Goal: Information Seeking & Learning: Learn about a topic

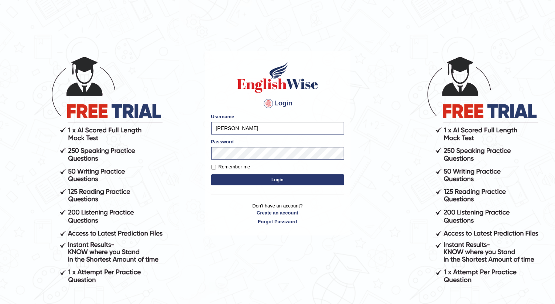
click at [224, 178] on button "Login" at bounding box center [277, 180] width 133 height 11
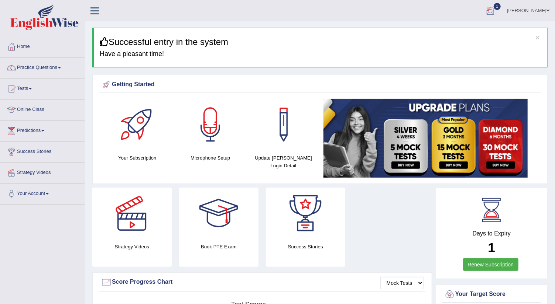
click at [493, 9] on div at bounding box center [489, 11] width 11 height 11
click at [430, 36] on span "Exam evaluated" at bounding box center [446, 37] width 98 height 6
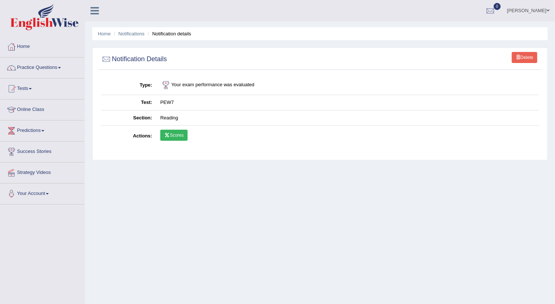
click at [179, 133] on link "Scores" at bounding box center [173, 135] width 27 height 11
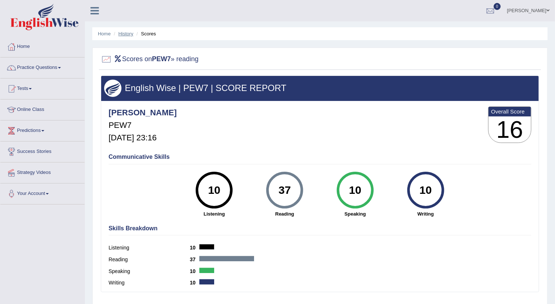
click at [127, 34] on link "History" at bounding box center [125, 34] width 15 height 6
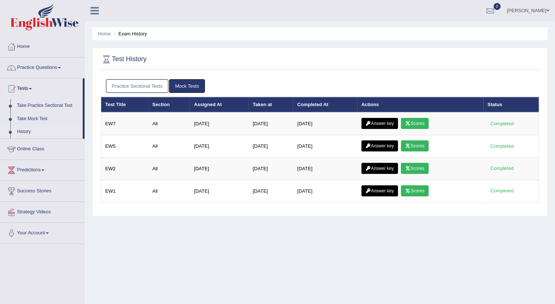
click at [149, 85] on link "Practice Sectional Tests" at bounding box center [137, 86] width 63 height 14
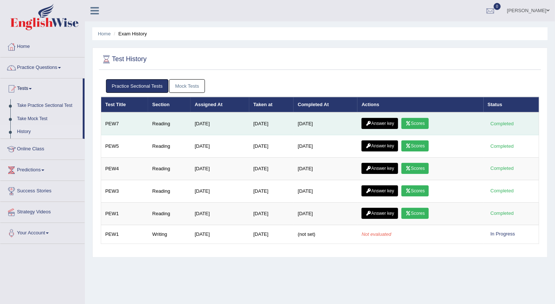
click at [386, 121] on link "Answer key" at bounding box center [379, 123] width 37 height 11
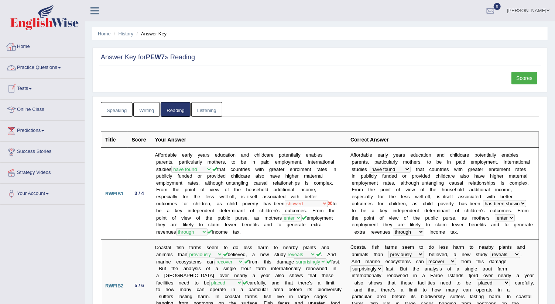
click at [26, 47] on link "Home" at bounding box center [42, 46] width 84 height 18
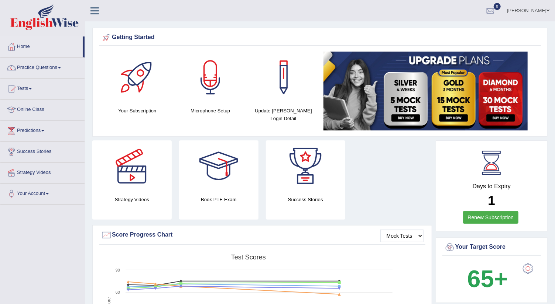
click at [502, 217] on link "Renew Subscription" at bounding box center [491, 217] width 56 height 13
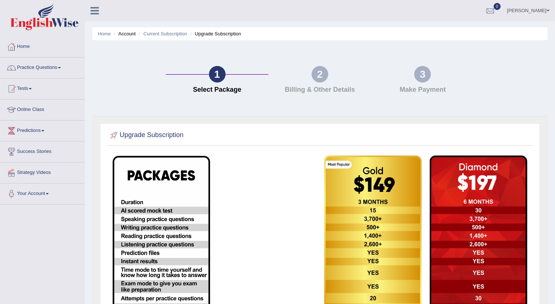
click at [44, 66] on link "Practice Questions" at bounding box center [42, 67] width 84 height 18
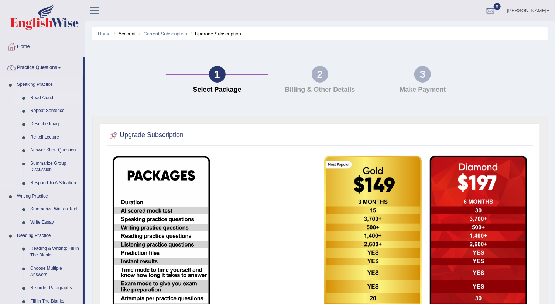
click at [39, 96] on link "Read Aloud" at bounding box center [55, 98] width 56 height 13
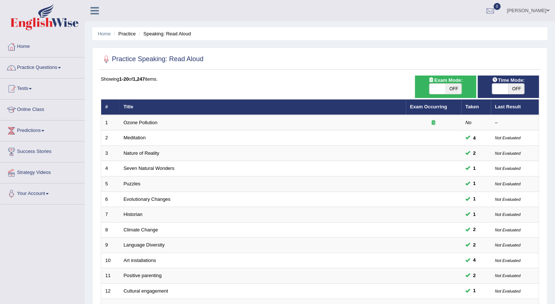
scroll to position [179, 0]
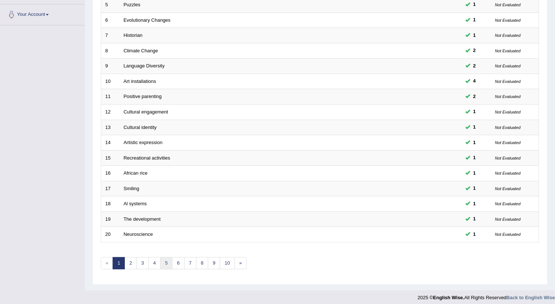
click at [164, 262] on link "5" at bounding box center [166, 264] width 12 height 12
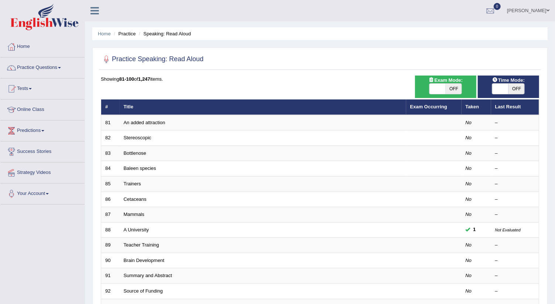
scroll to position [179, 0]
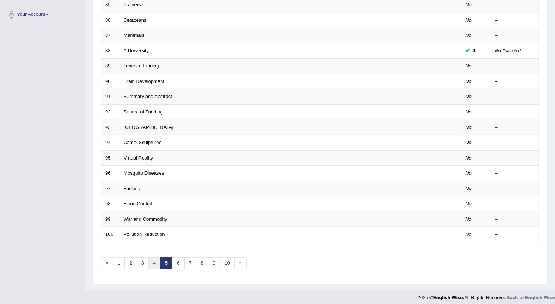
click at [151, 259] on link "4" at bounding box center [154, 264] width 12 height 12
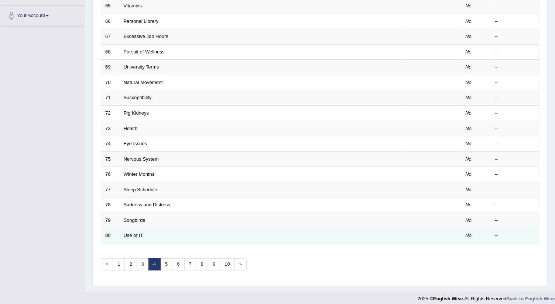
scroll to position [179, 0]
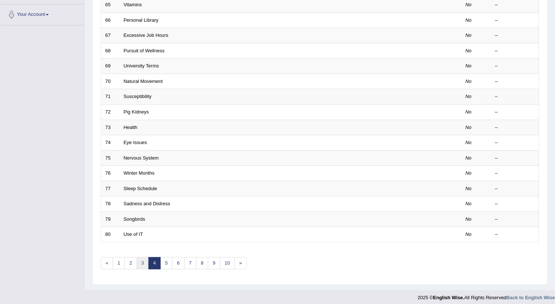
click at [141, 258] on link "3" at bounding box center [143, 264] width 12 height 12
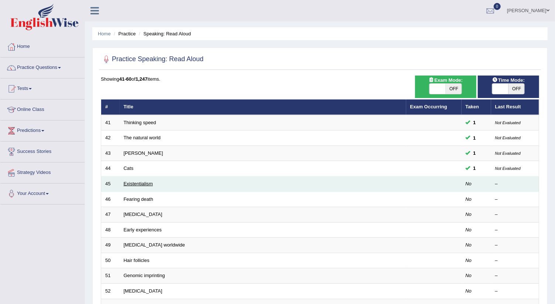
click at [145, 183] on link "Existentialism" at bounding box center [138, 184] width 29 height 6
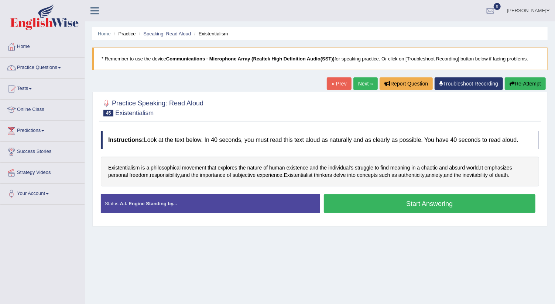
click at [389, 204] on button "Start Answering" at bounding box center [430, 203] width 212 height 19
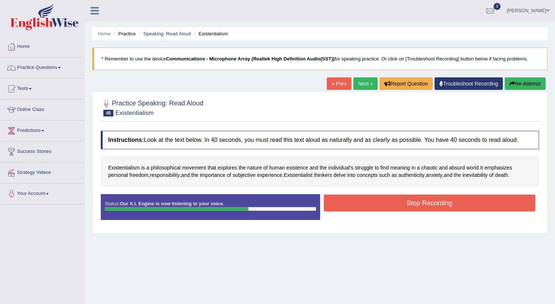
click at [389, 202] on button "Stop Recording" at bounding box center [430, 203] width 212 height 17
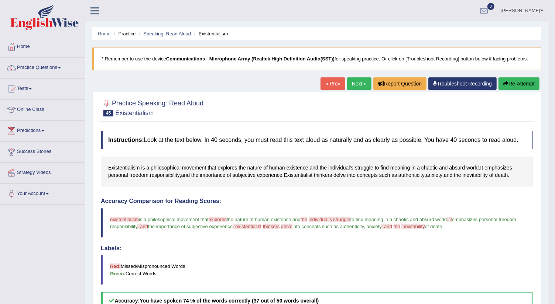
click at [511, 85] on button "Re-Attempt" at bounding box center [518, 83] width 41 height 13
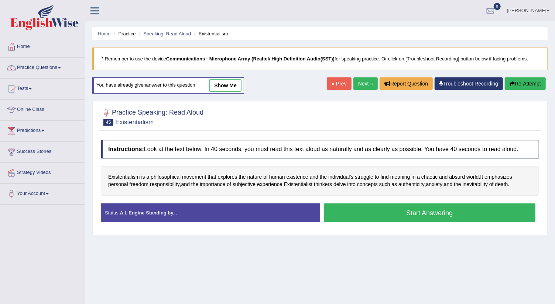
click at [438, 212] on button "Start Answering" at bounding box center [430, 213] width 212 height 19
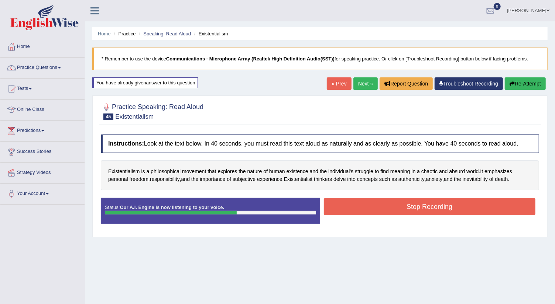
click at [387, 204] on button "Stop Recording" at bounding box center [430, 207] width 212 height 17
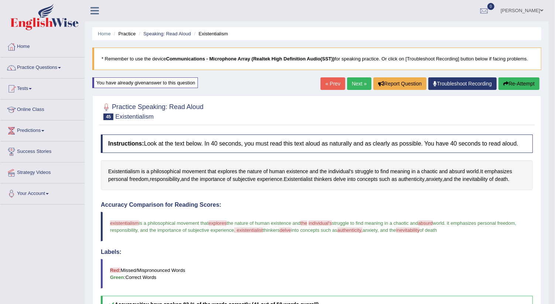
click at [507, 86] on icon "button" at bounding box center [505, 83] width 5 height 5
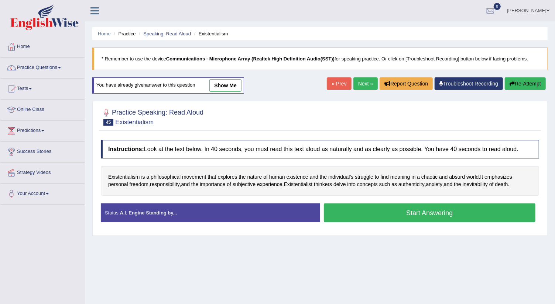
click at [414, 211] on button "Start Answering" at bounding box center [430, 213] width 212 height 19
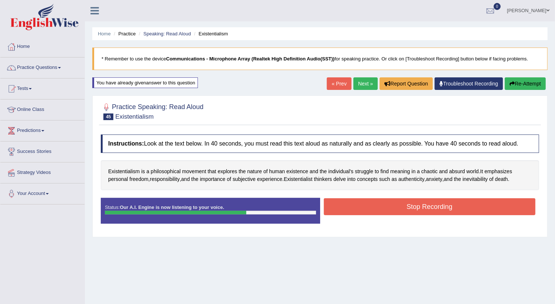
click at [375, 206] on button "Stop Recording" at bounding box center [430, 207] width 212 height 17
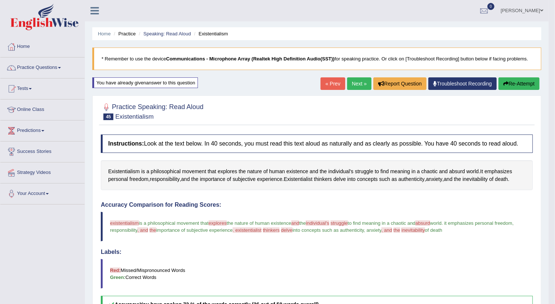
click at [356, 83] on link "Next »" at bounding box center [359, 83] width 24 height 13
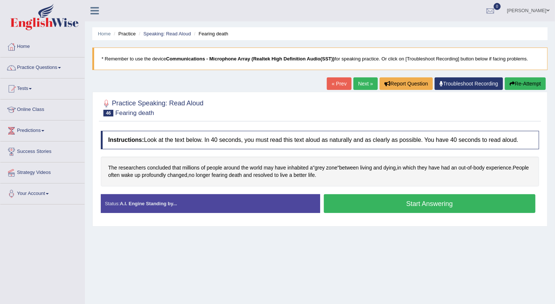
click at [342, 203] on button "Start Answering" at bounding box center [430, 203] width 212 height 19
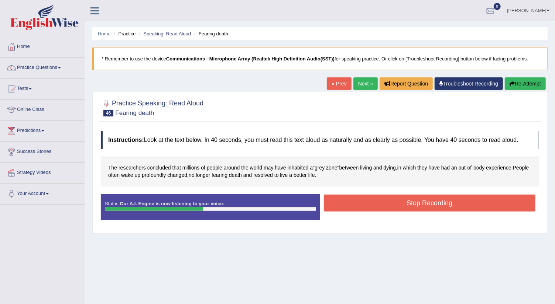
click at [366, 200] on button "Stop Recording" at bounding box center [430, 203] width 212 height 17
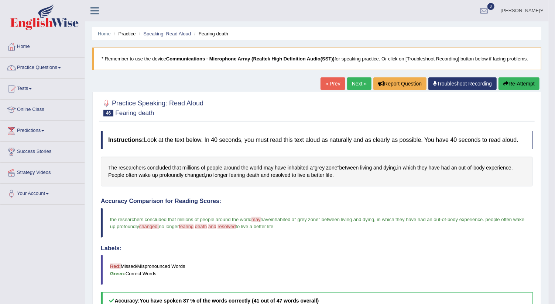
click at [359, 85] on link "Next »" at bounding box center [359, 83] width 24 height 13
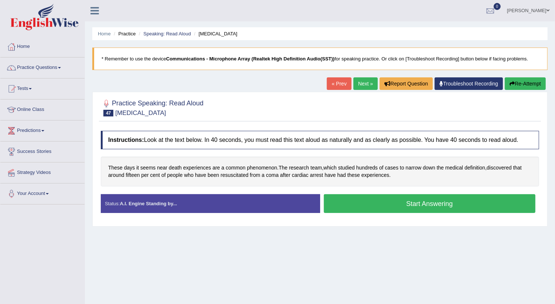
click at [409, 202] on button "Start Answering" at bounding box center [430, 203] width 212 height 19
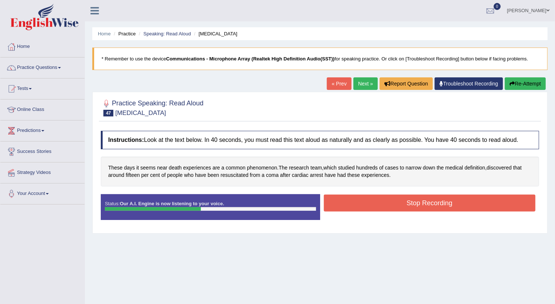
click at [389, 201] on button "Stop Recording" at bounding box center [430, 203] width 212 height 17
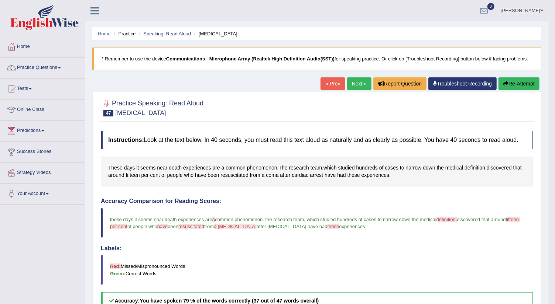
click at [362, 85] on link "Next »" at bounding box center [359, 83] width 24 height 13
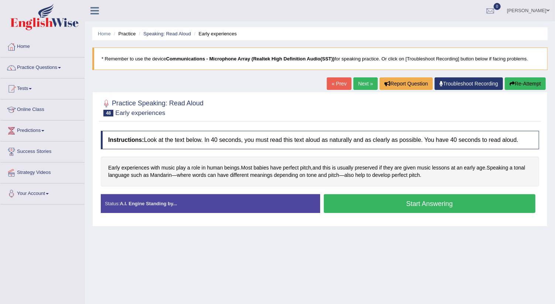
click at [386, 202] on button "Start Answering" at bounding box center [430, 203] width 212 height 19
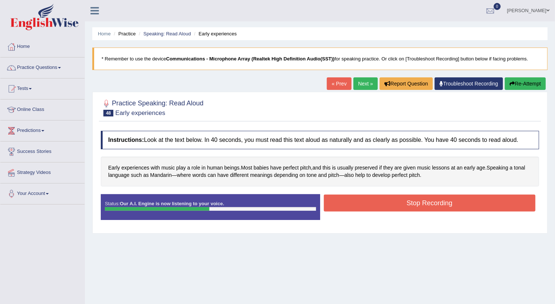
click at [394, 201] on button "Stop Recording" at bounding box center [430, 203] width 212 height 17
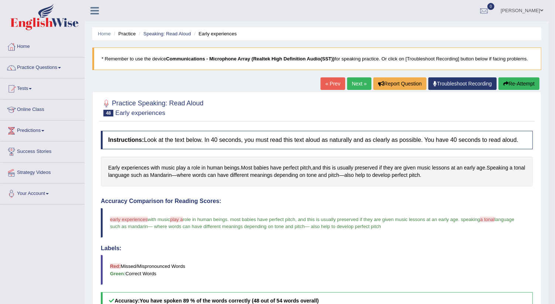
click at [360, 83] on link "Next »" at bounding box center [359, 83] width 24 height 13
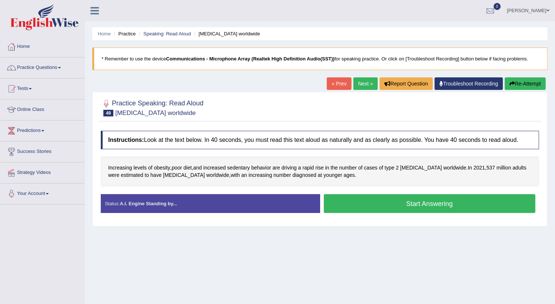
click at [379, 202] on button "Start Answering" at bounding box center [430, 203] width 212 height 19
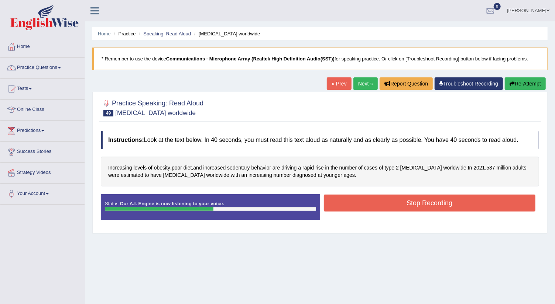
click at [369, 210] on button "Stop Recording" at bounding box center [430, 203] width 212 height 17
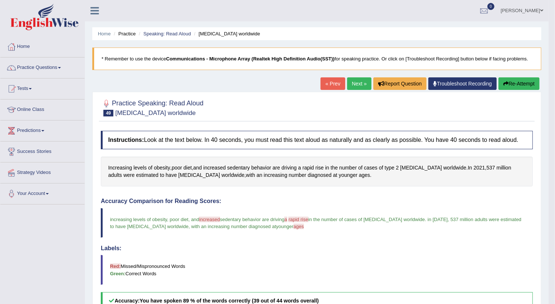
click at [360, 84] on link "Next »" at bounding box center [359, 83] width 24 height 13
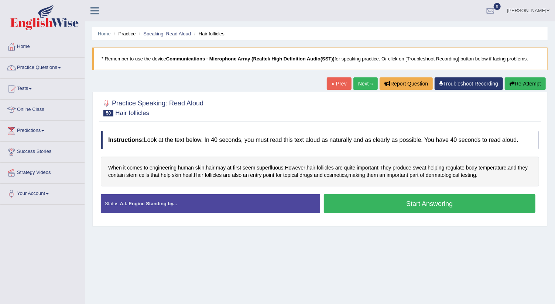
click at [384, 201] on button "Start Answering" at bounding box center [430, 203] width 212 height 19
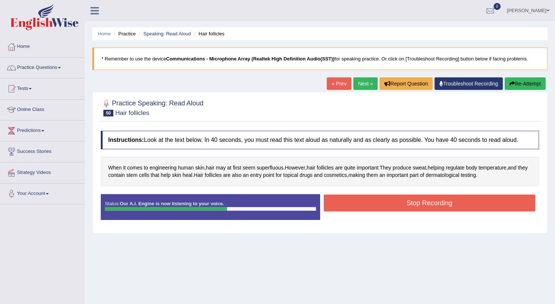
click at [401, 197] on button "Stop Recording" at bounding box center [430, 203] width 212 height 17
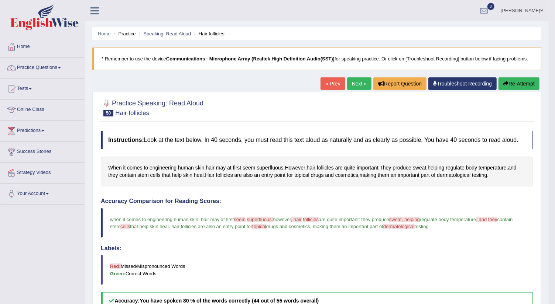
click at [359, 85] on link "Next »" at bounding box center [359, 83] width 24 height 13
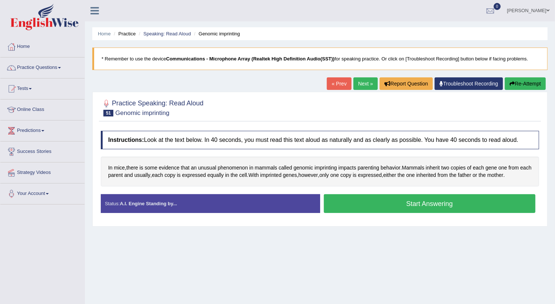
click at [340, 200] on button "Start Answering" at bounding box center [430, 203] width 212 height 19
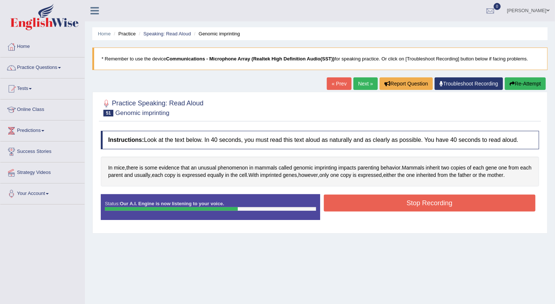
click at [390, 201] on button "Stop Recording" at bounding box center [430, 203] width 212 height 17
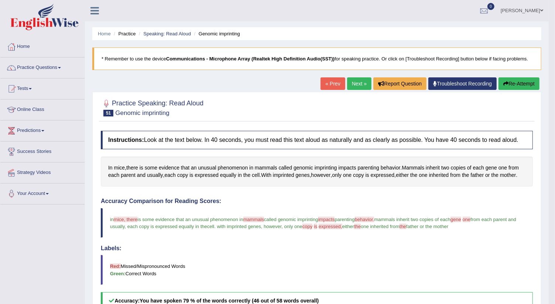
click at [360, 84] on link "Next »" at bounding box center [359, 83] width 24 height 13
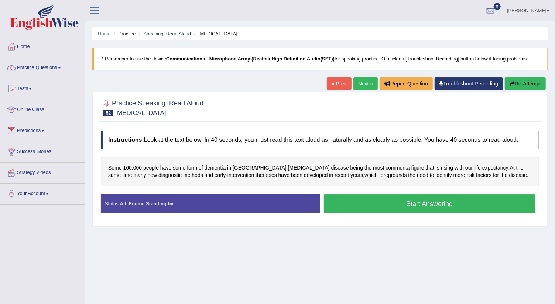
click at [394, 203] on button "Start Answering" at bounding box center [430, 203] width 212 height 19
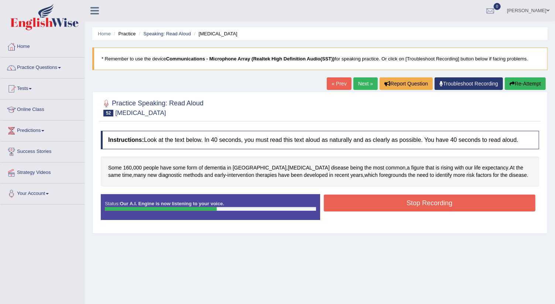
click at [430, 202] on button "Stop Recording" at bounding box center [430, 203] width 212 height 17
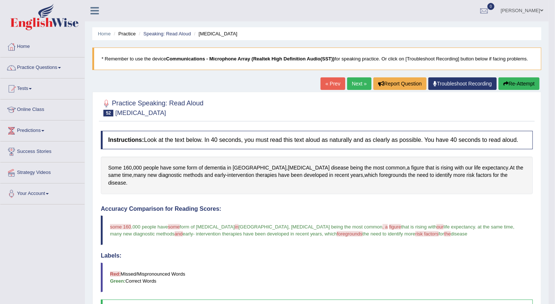
click at [356, 84] on link "Next »" at bounding box center [359, 83] width 24 height 13
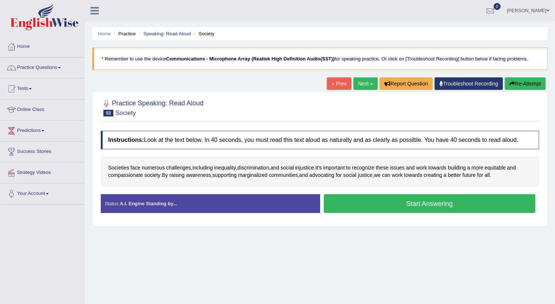
click at [374, 199] on button "Start Answering" at bounding box center [430, 203] width 212 height 19
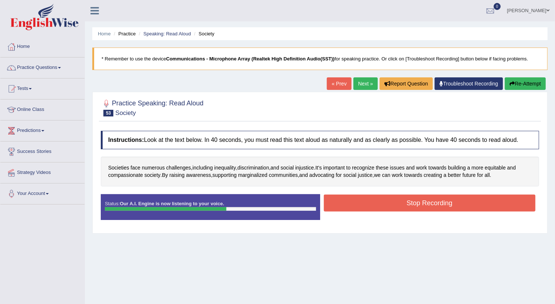
click at [407, 202] on button "Stop Recording" at bounding box center [430, 203] width 212 height 17
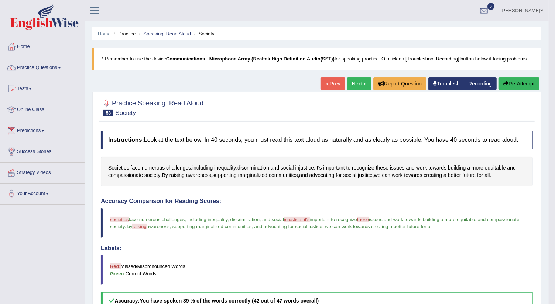
click at [355, 81] on link "Next »" at bounding box center [359, 83] width 24 height 13
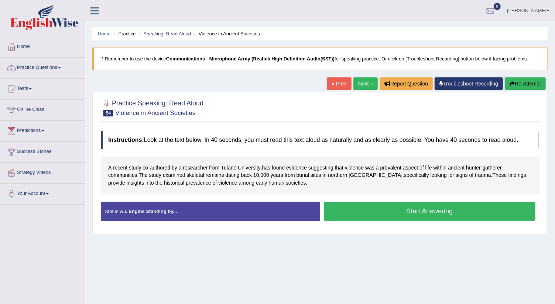
click at [365, 210] on button "Start Answering" at bounding box center [430, 211] width 212 height 19
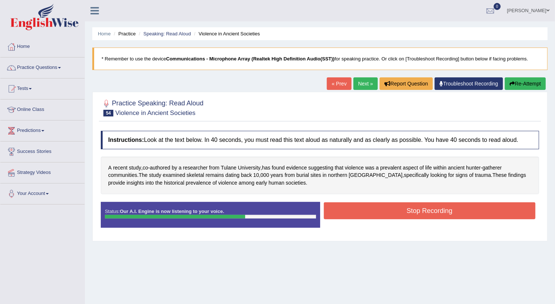
click at [373, 208] on button "Stop Recording" at bounding box center [430, 211] width 212 height 17
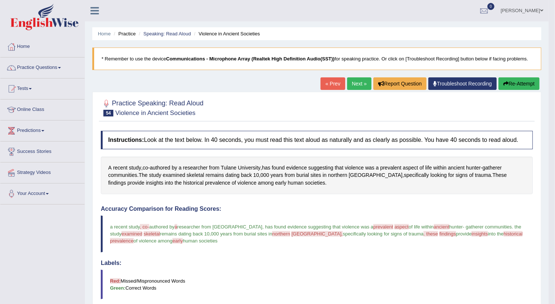
click at [358, 84] on link "Next »" at bounding box center [359, 83] width 24 height 13
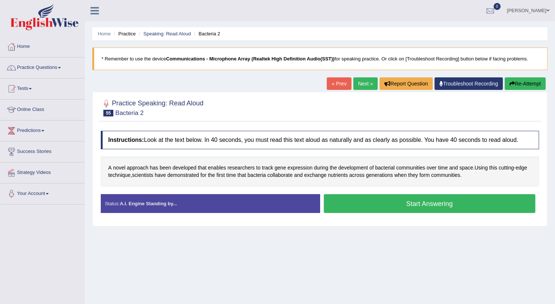
click at [383, 203] on button "Start Answering" at bounding box center [430, 203] width 212 height 19
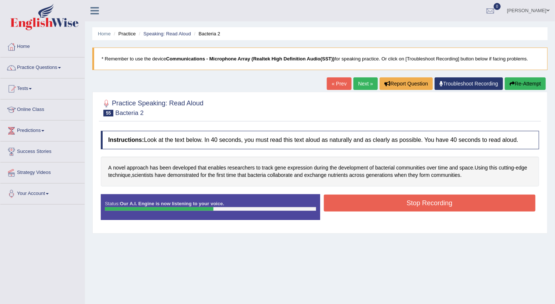
click at [380, 200] on button "Stop Recording" at bounding box center [430, 203] width 212 height 17
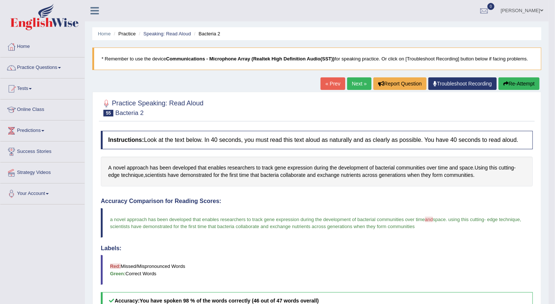
click at [356, 83] on link "Next »" at bounding box center [359, 83] width 24 height 13
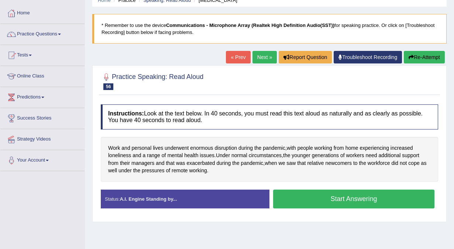
scroll to position [40, 0]
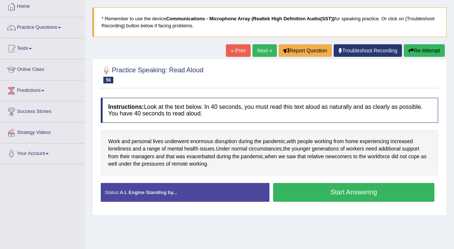
click at [357, 193] on button "Start Answering" at bounding box center [353, 192] width 161 height 19
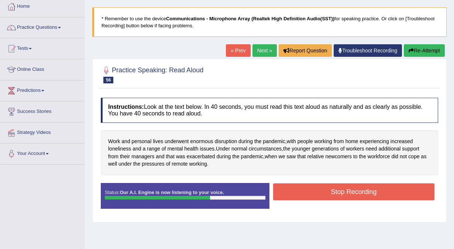
click at [309, 194] on button "Stop Recording" at bounding box center [353, 191] width 161 height 17
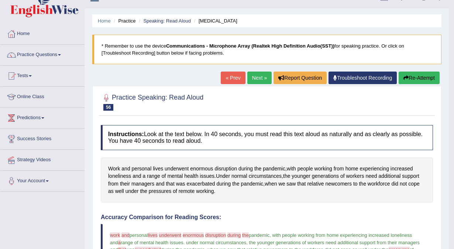
scroll to position [0, 0]
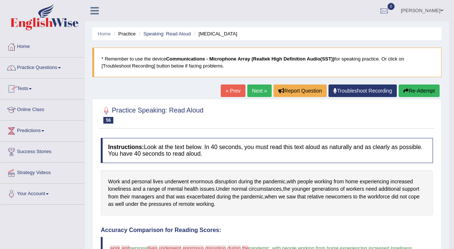
click at [61, 68] on span at bounding box center [59, 67] width 3 height 1
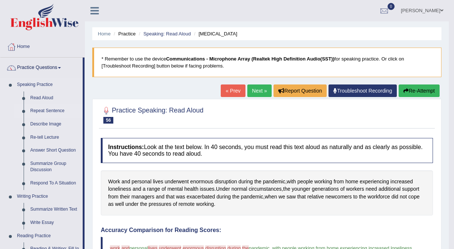
click at [48, 110] on link "Repeat Sentence" at bounding box center [55, 110] width 56 height 13
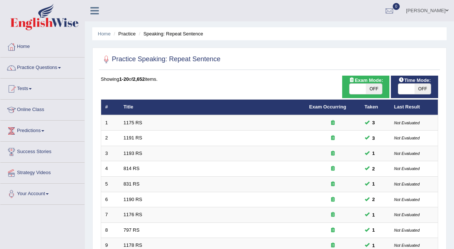
scroll to position [218, 0]
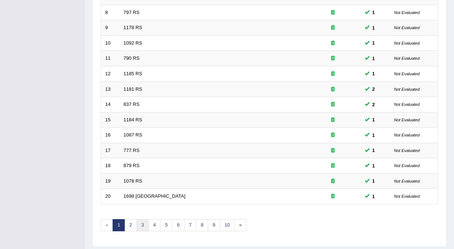
click at [142, 225] on link "3" at bounding box center [143, 225] width 12 height 12
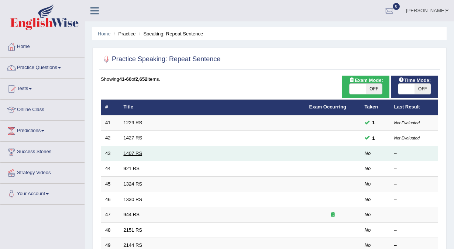
click at [137, 153] on link "1407 RS" at bounding box center [133, 154] width 19 height 6
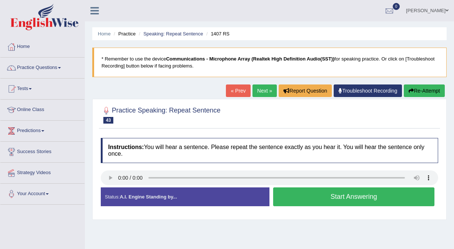
click at [323, 197] on button "Start Answering" at bounding box center [353, 196] width 161 height 19
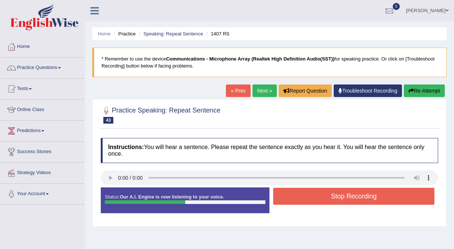
click at [293, 194] on button "Stop Recording" at bounding box center [353, 196] width 161 height 17
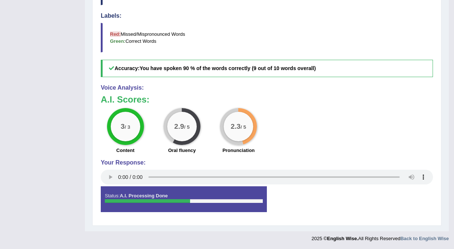
scroll to position [44, 0]
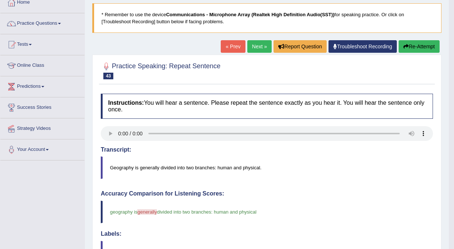
click at [252, 43] on link "Next »" at bounding box center [259, 46] width 24 height 13
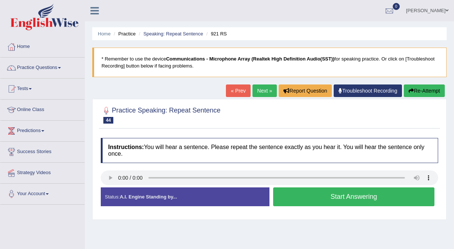
click at [306, 195] on button "Start Answering" at bounding box center [353, 196] width 161 height 19
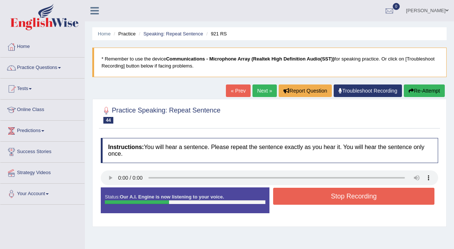
click at [351, 193] on button "Stop Recording" at bounding box center [353, 196] width 161 height 17
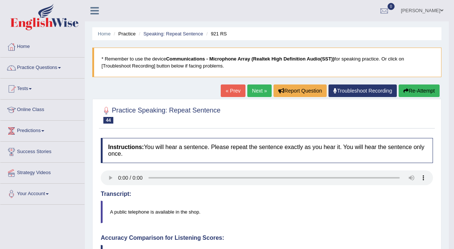
click at [256, 88] on link "Next »" at bounding box center [259, 90] width 24 height 13
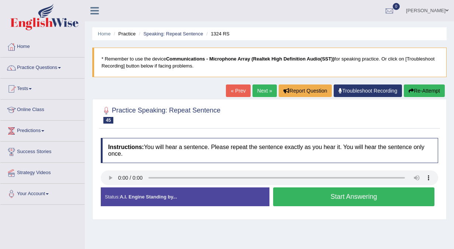
click at [291, 196] on button "Start Answering" at bounding box center [353, 196] width 161 height 19
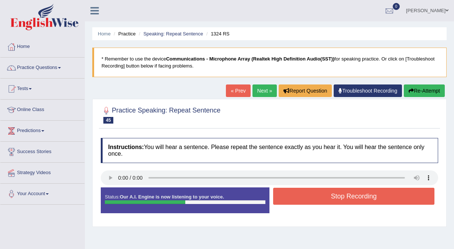
click at [331, 198] on button "Stop Recording" at bounding box center [353, 196] width 161 height 17
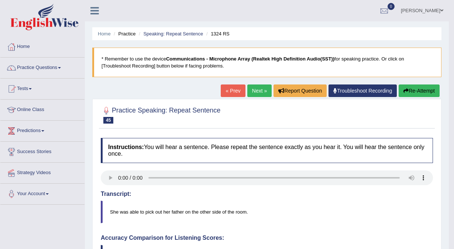
click at [252, 94] on link "Next »" at bounding box center [259, 90] width 24 height 13
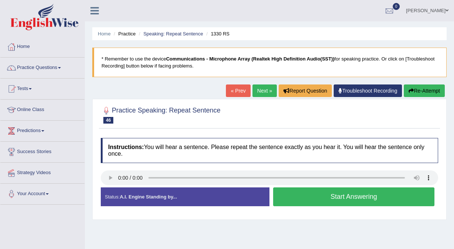
click at [318, 196] on button "Start Answering" at bounding box center [353, 196] width 161 height 19
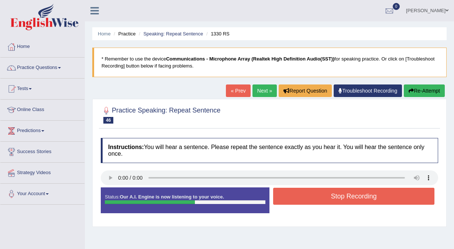
click at [370, 198] on button "Stop Recording" at bounding box center [353, 196] width 161 height 17
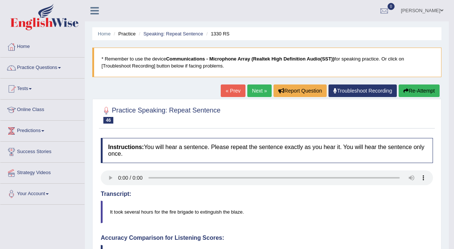
click at [256, 91] on link "Next »" at bounding box center [259, 90] width 24 height 13
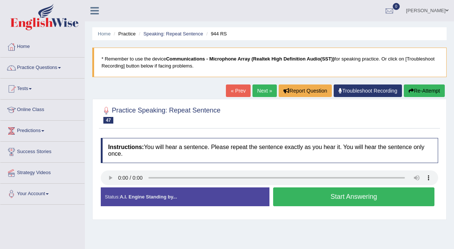
click at [295, 199] on button "Start Answering" at bounding box center [353, 196] width 161 height 19
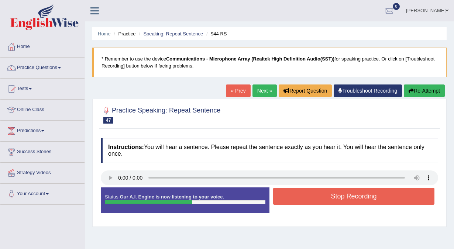
click at [344, 195] on button "Stop Recording" at bounding box center [353, 196] width 161 height 17
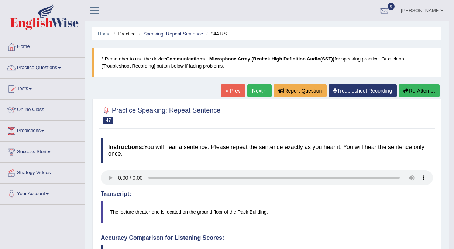
click at [253, 90] on link "Next »" at bounding box center [259, 90] width 24 height 13
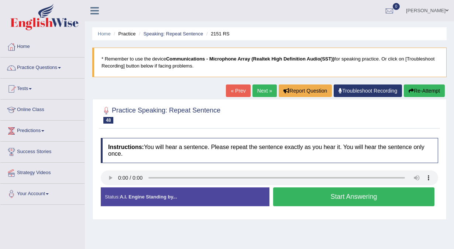
click at [295, 197] on button "Start Answering" at bounding box center [353, 196] width 161 height 19
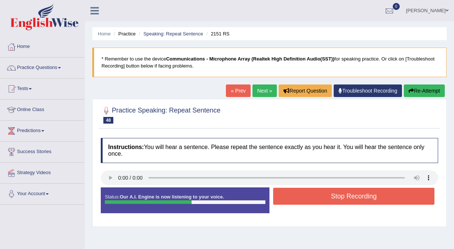
click at [330, 197] on button "Stop Recording" at bounding box center [353, 196] width 161 height 17
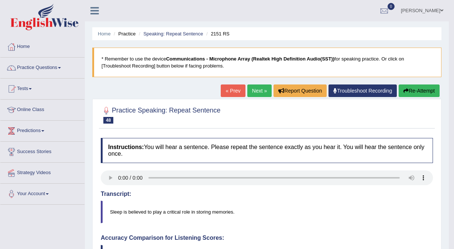
click at [251, 88] on link "Next »" at bounding box center [259, 90] width 24 height 13
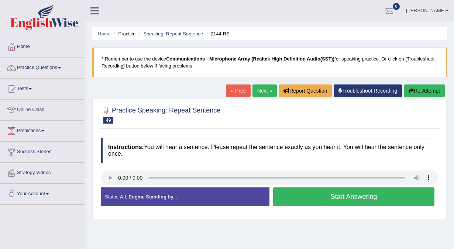
click at [361, 197] on button "Start Answering" at bounding box center [353, 196] width 161 height 19
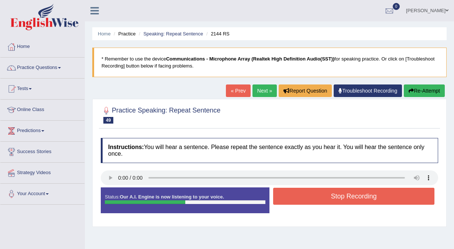
click at [306, 199] on button "Stop Recording" at bounding box center [353, 196] width 161 height 17
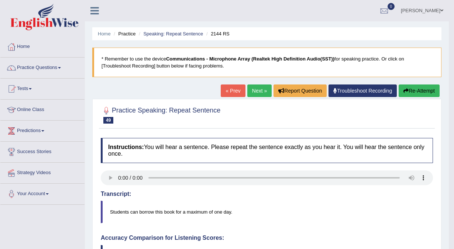
click at [258, 89] on link "Next »" at bounding box center [259, 90] width 24 height 13
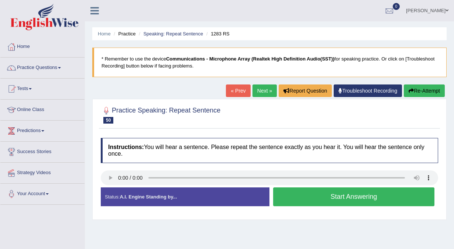
click at [314, 199] on button "Start Answering" at bounding box center [353, 196] width 161 height 19
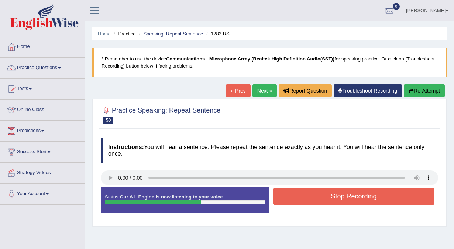
click at [356, 197] on button "Stop Recording" at bounding box center [353, 196] width 161 height 17
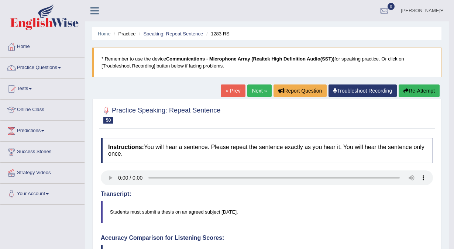
click at [258, 90] on link "Next »" at bounding box center [259, 90] width 24 height 13
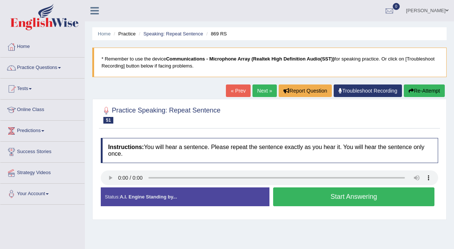
click at [318, 196] on button "Start Answering" at bounding box center [353, 196] width 161 height 19
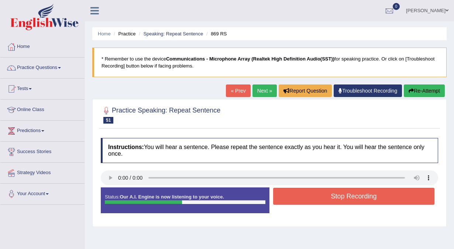
click at [336, 196] on button "Stop Recording" at bounding box center [353, 196] width 161 height 17
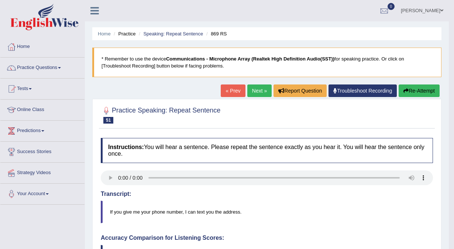
click at [253, 89] on link "Next »" at bounding box center [259, 90] width 24 height 13
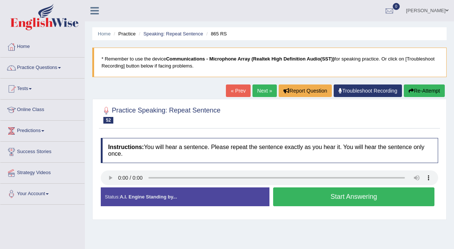
click at [314, 198] on button "Start Answering" at bounding box center [353, 196] width 161 height 19
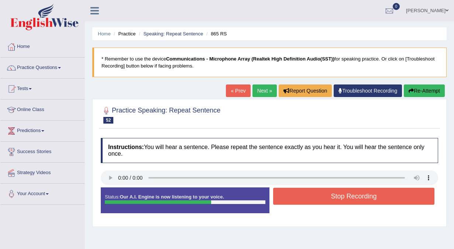
click at [295, 195] on button "Stop Recording" at bounding box center [353, 196] width 161 height 17
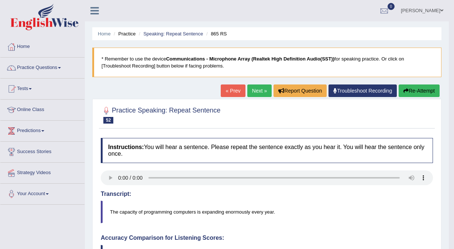
click at [335, 213] on blockquote "The capacity of programming computers is expanding enormously every year." at bounding box center [267, 212] width 332 height 23
click at [256, 90] on link "Next »" at bounding box center [259, 90] width 24 height 13
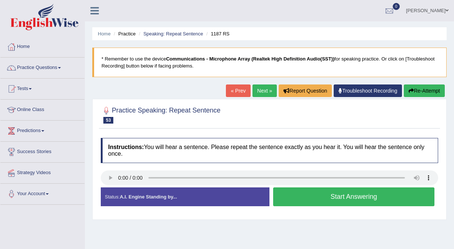
click at [313, 201] on button "Start Answering" at bounding box center [353, 196] width 161 height 19
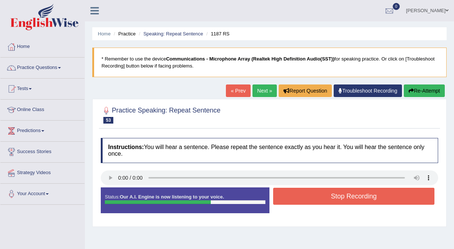
click at [345, 196] on button "Stop Recording" at bounding box center [353, 196] width 161 height 17
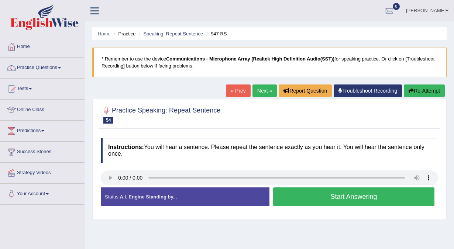
click at [292, 198] on button "Start Answering" at bounding box center [353, 196] width 161 height 19
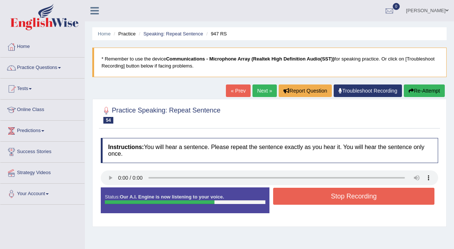
click at [320, 200] on button "Stop Recording" at bounding box center [353, 196] width 161 height 17
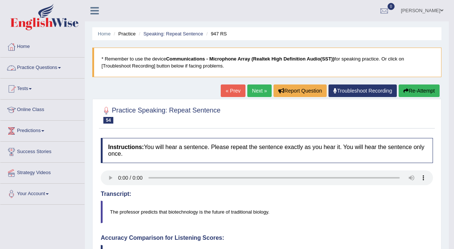
click at [62, 66] on link "Practice Questions" at bounding box center [42, 67] width 84 height 18
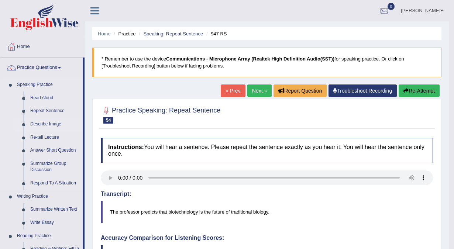
click at [45, 124] on link "Describe Image" at bounding box center [55, 124] width 56 height 13
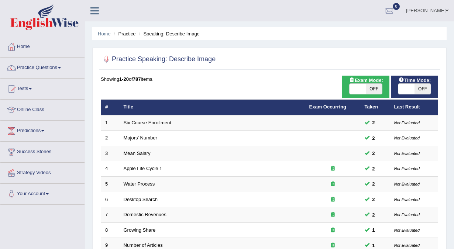
scroll to position [218, 0]
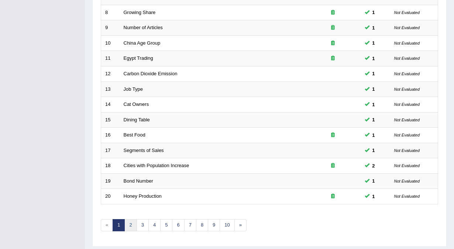
click at [133, 225] on link "2" at bounding box center [130, 225] width 12 height 12
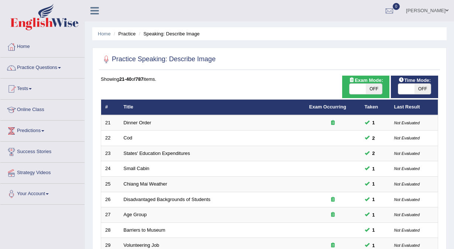
scroll to position [218, 0]
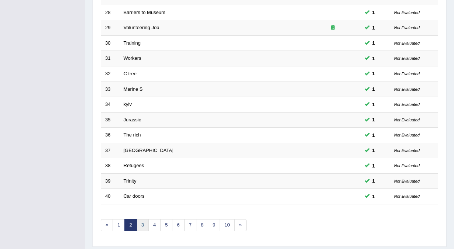
click at [143, 226] on link "3" at bounding box center [143, 225] width 12 height 12
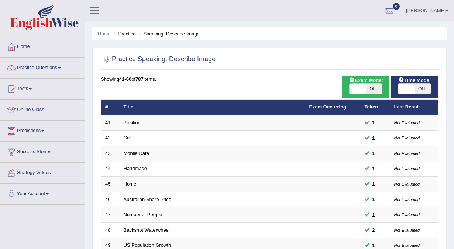
scroll to position [218, 0]
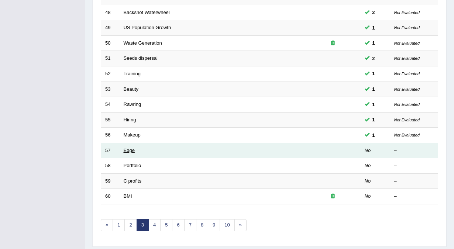
click at [125, 148] on link "Edge" at bounding box center [129, 151] width 11 height 6
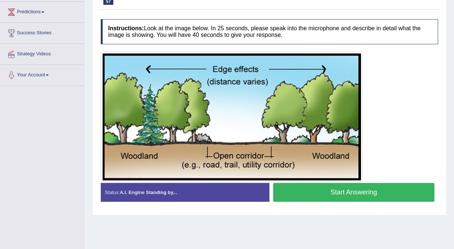
scroll to position [118, 0]
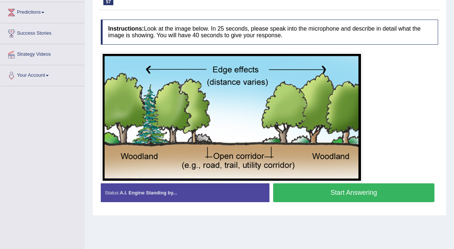
click at [330, 197] on button "Start Answering" at bounding box center [353, 192] width 161 height 19
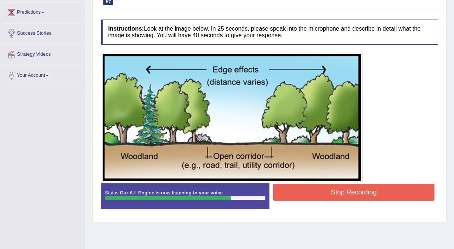
click at [330, 197] on button "Stop Recording" at bounding box center [353, 192] width 161 height 17
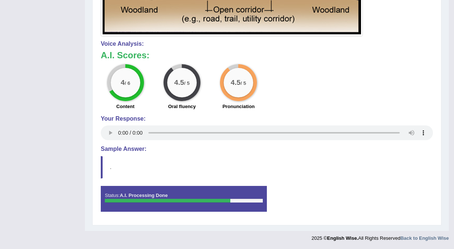
scroll to position [47, 0]
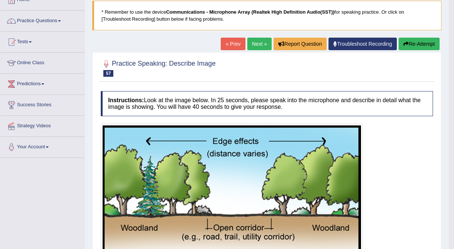
click at [256, 44] on link "Next »" at bounding box center [259, 44] width 24 height 13
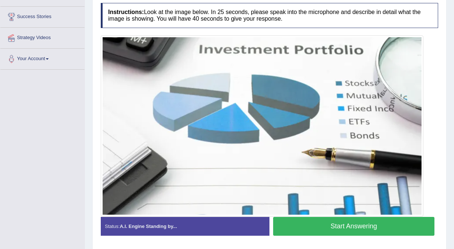
scroll to position [135, 0]
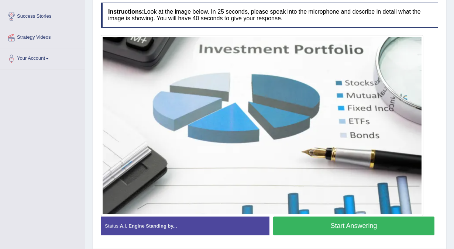
click at [314, 232] on button "Start Answering" at bounding box center [353, 226] width 161 height 19
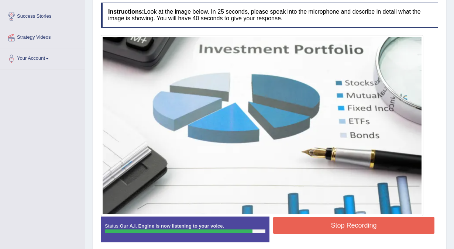
click at [299, 231] on button "Stop Recording" at bounding box center [353, 225] width 161 height 17
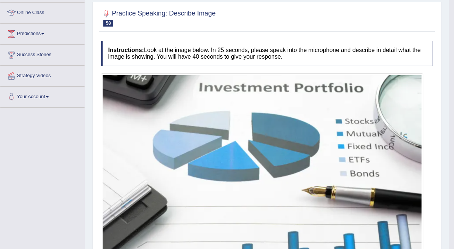
scroll to position [0, 0]
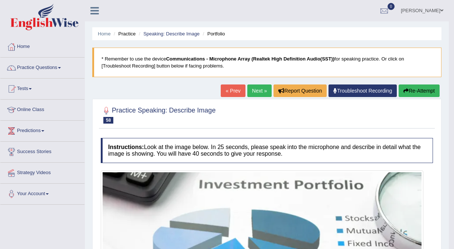
click at [260, 90] on link "Next »" at bounding box center [259, 90] width 24 height 13
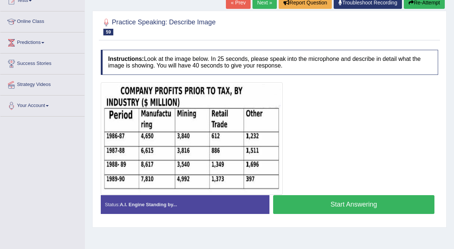
scroll to position [94, 0]
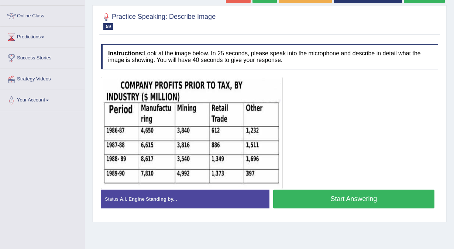
click at [332, 201] on button "Start Answering" at bounding box center [353, 199] width 161 height 19
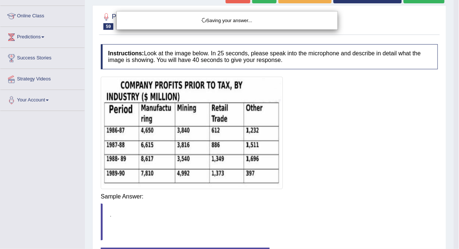
click at [336, 155] on body "Toggle navigation Home Practice Questions Speaking Practice Read Aloud Repeat S…" at bounding box center [229, 30] width 459 height 249
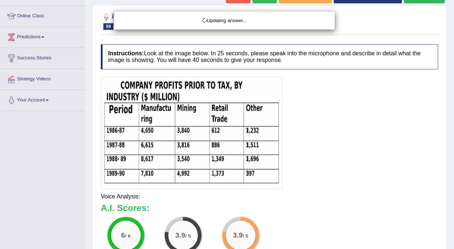
click at [453, 155] on html "Toggle navigation Home Practice Questions Speaking Practice Read Aloud Repeat S…" at bounding box center [227, 30] width 454 height 249
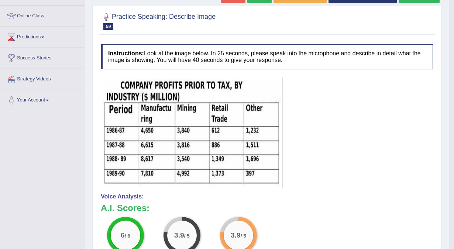
scroll to position [0, 0]
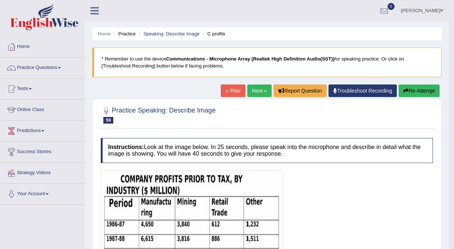
click at [252, 90] on link "Next »" at bounding box center [259, 90] width 24 height 13
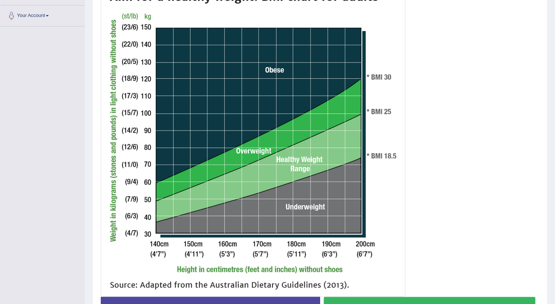
scroll to position [170, 0]
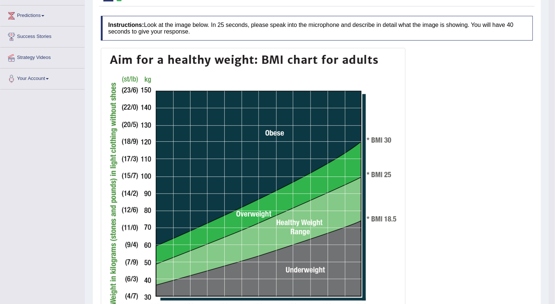
scroll to position [0, 0]
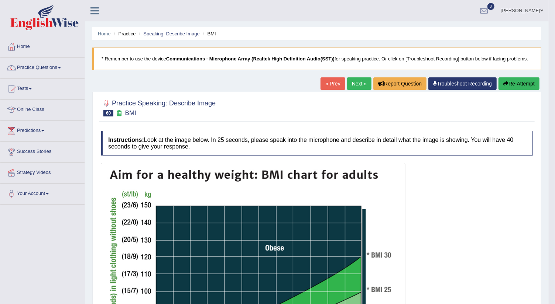
click at [360, 83] on link "Next »" at bounding box center [359, 83] width 24 height 13
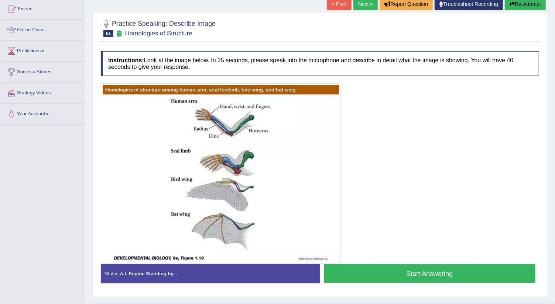
scroll to position [82, 0]
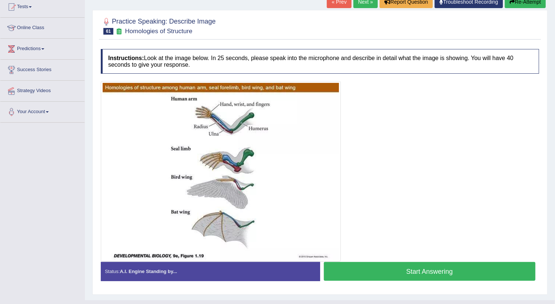
click at [415, 270] on button "Start Answering" at bounding box center [430, 271] width 212 height 19
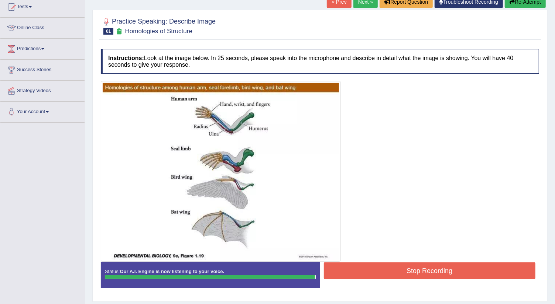
click at [420, 268] on button "Stop Recording" at bounding box center [430, 271] width 212 height 17
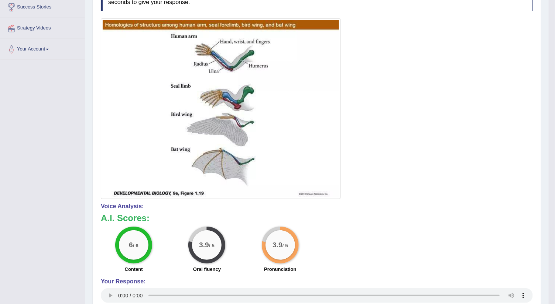
scroll to position [0, 0]
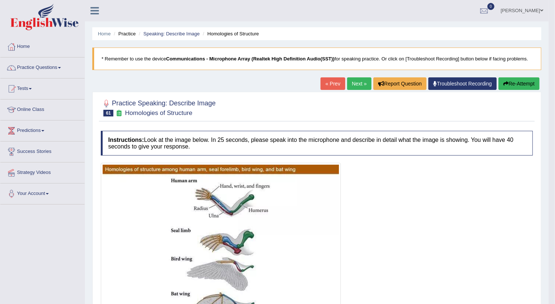
click at [352, 82] on link "Next »" at bounding box center [359, 83] width 24 height 13
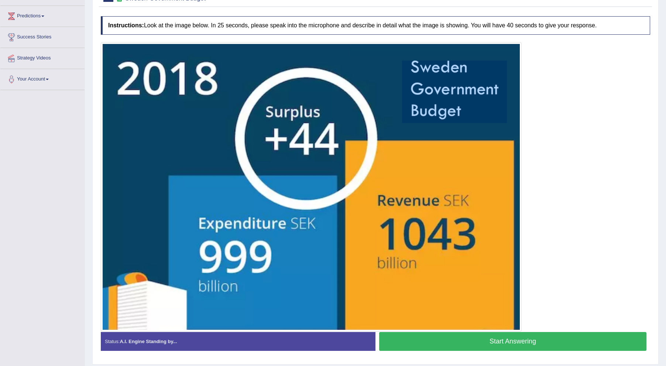
scroll to position [95, 0]
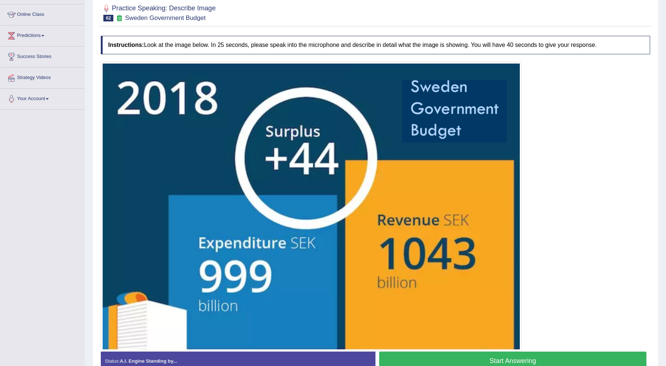
click at [544, 304] on button "Start Answering" at bounding box center [512, 360] width 267 height 19
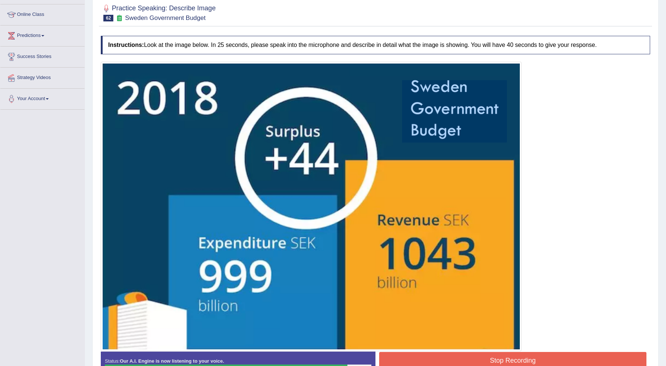
click at [523, 304] on button "Stop Recording" at bounding box center [512, 360] width 267 height 17
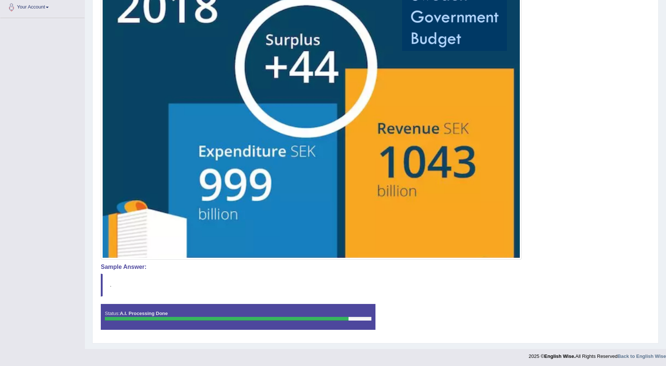
scroll to position [0, 0]
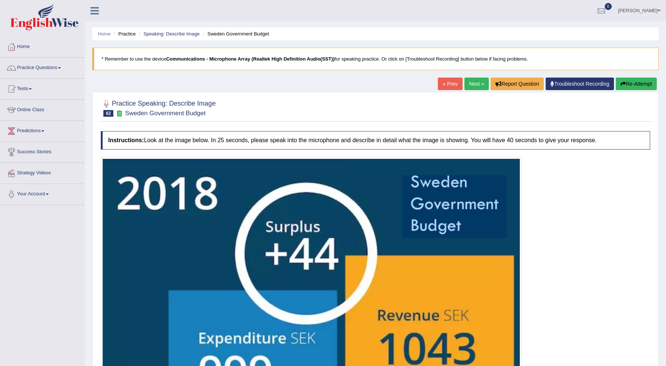
click at [471, 82] on link "Next »" at bounding box center [476, 83] width 24 height 13
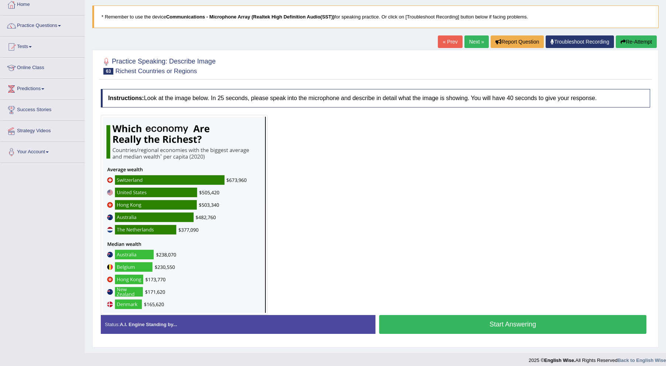
scroll to position [46, 0]
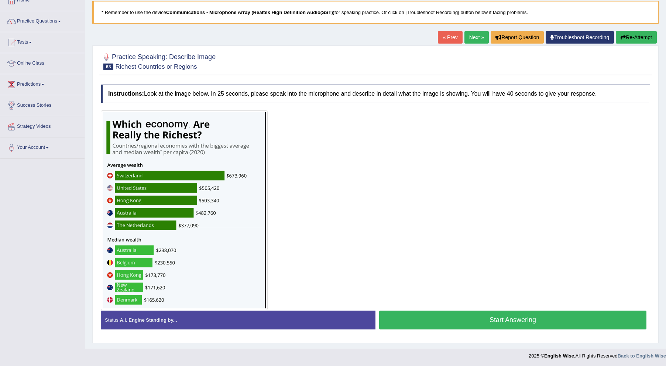
click at [455, 316] on button "Start Answering" at bounding box center [512, 319] width 267 height 19
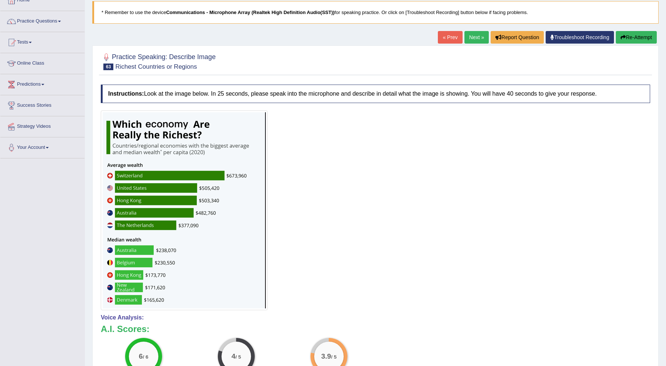
click at [665, 319] on html "Toggle navigation Home Practice Questions Speaking Practice Read Aloud Repeat S…" at bounding box center [333, 137] width 666 height 366
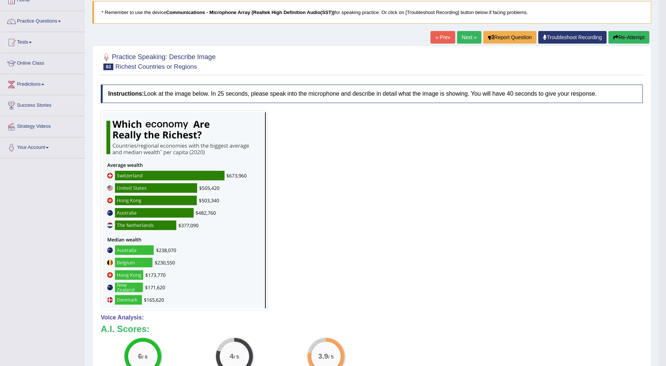
click at [462, 38] on link "Next »" at bounding box center [469, 37] width 24 height 13
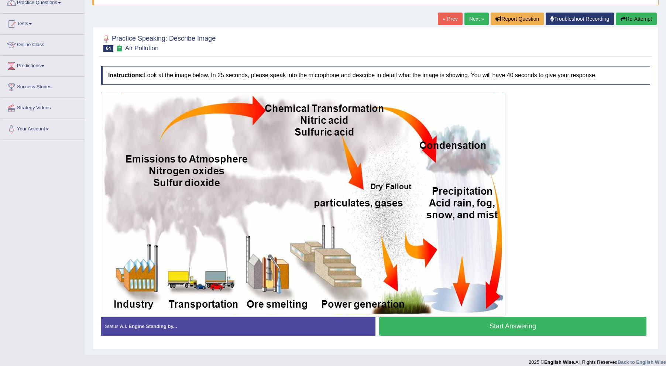
scroll to position [71, 0]
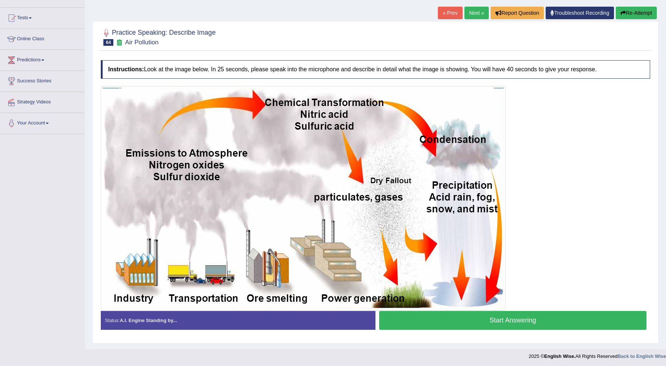
click at [544, 322] on button "Start Answering" at bounding box center [512, 320] width 267 height 19
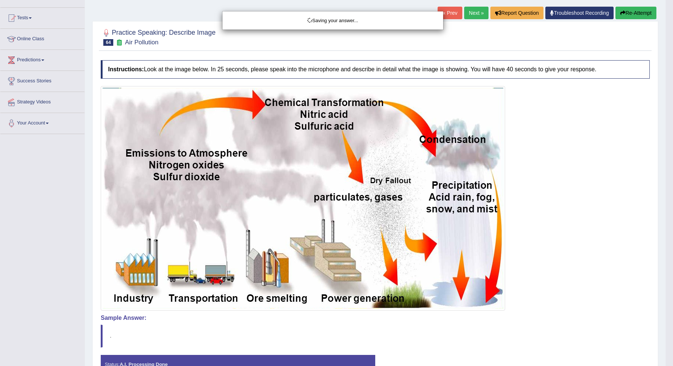
click at [527, 318] on div "Saving your answer..." at bounding box center [336, 183] width 673 height 366
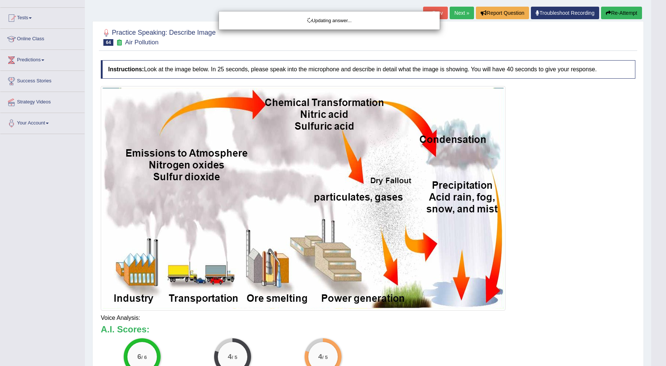
click at [665, 295] on html "Toggle navigation Home Practice Questions Speaking Practice Read Aloud Repeat S…" at bounding box center [333, 112] width 666 height 366
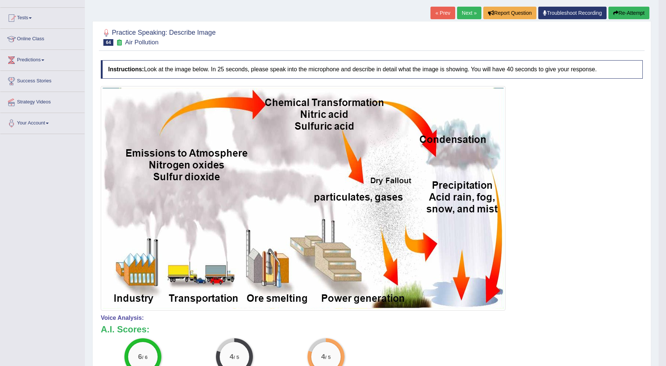
scroll to position [0, 0]
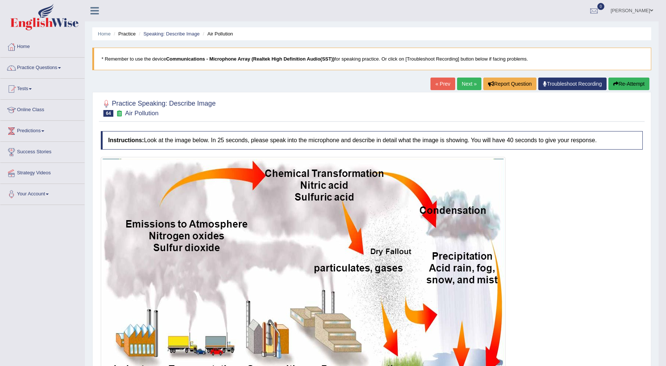
click at [463, 83] on link "Next »" at bounding box center [469, 83] width 24 height 13
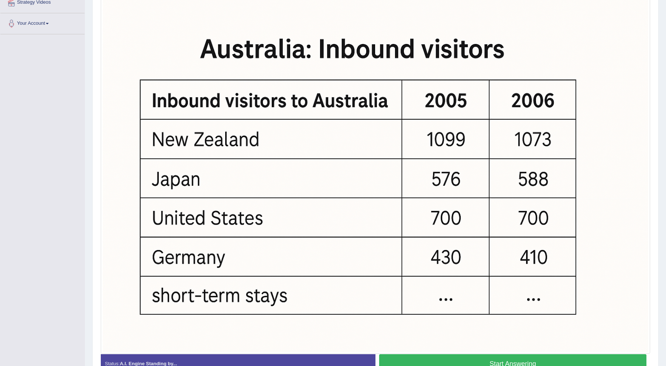
scroll to position [177, 0]
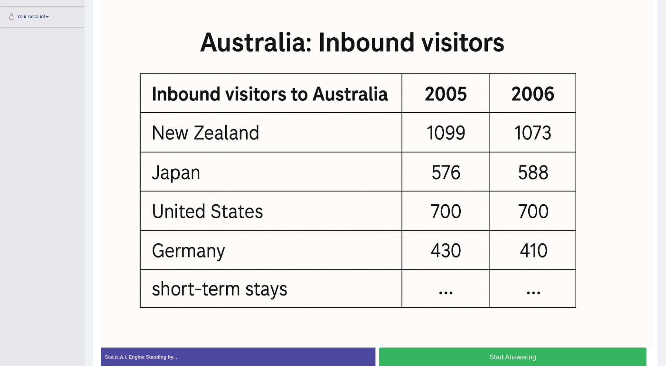
click at [542, 352] on button "Start Answering" at bounding box center [512, 356] width 267 height 19
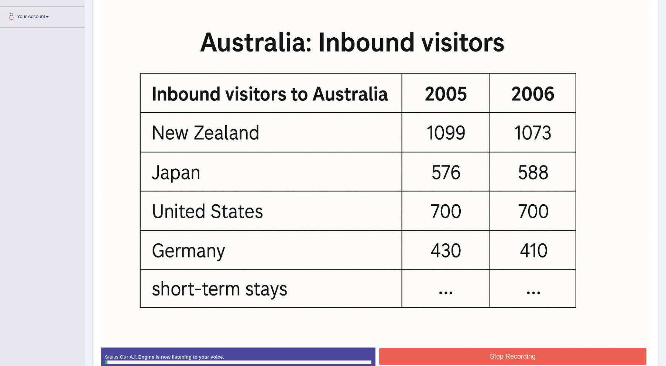
click at [653, 225] on div "Practice Speaking: Describe Image 65 Inbound visits Instructions: Look at the i…" at bounding box center [375, 151] width 566 height 472
click at [571, 351] on button "Stop Recording" at bounding box center [512, 356] width 267 height 17
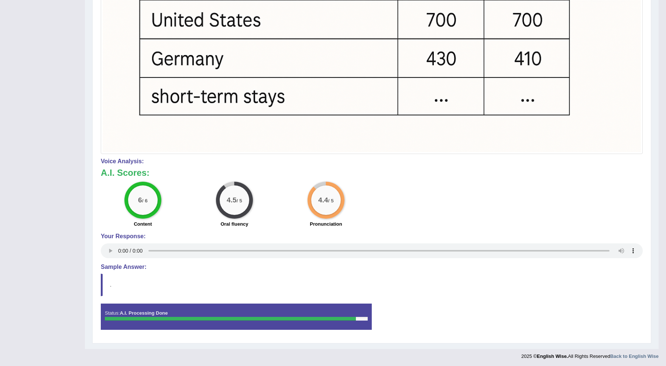
scroll to position [46, 0]
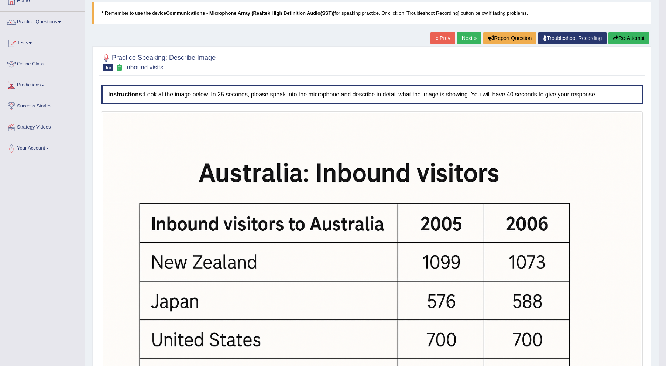
click at [468, 38] on link "Next »" at bounding box center [469, 38] width 24 height 13
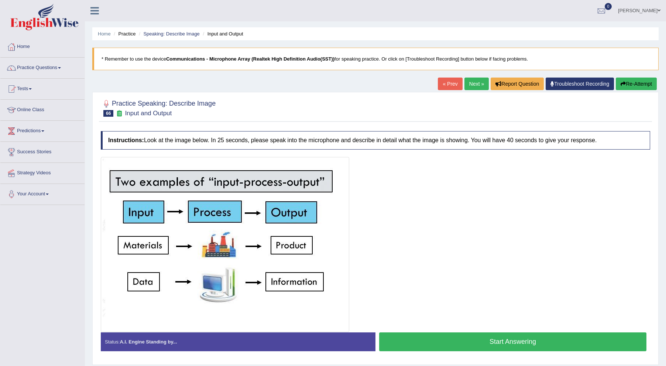
click at [421, 338] on button "Start Answering" at bounding box center [512, 341] width 267 height 19
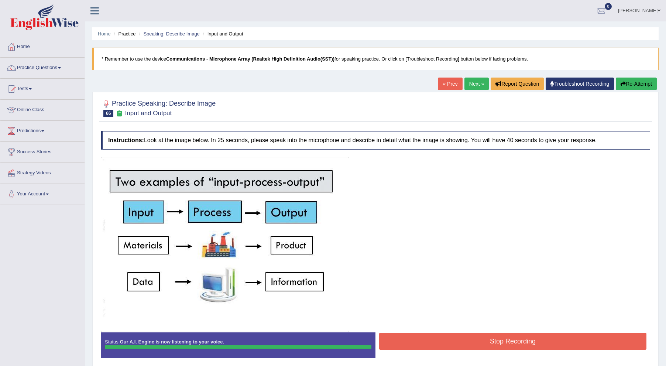
click at [427, 345] on button "Stop Recording" at bounding box center [512, 340] width 267 height 17
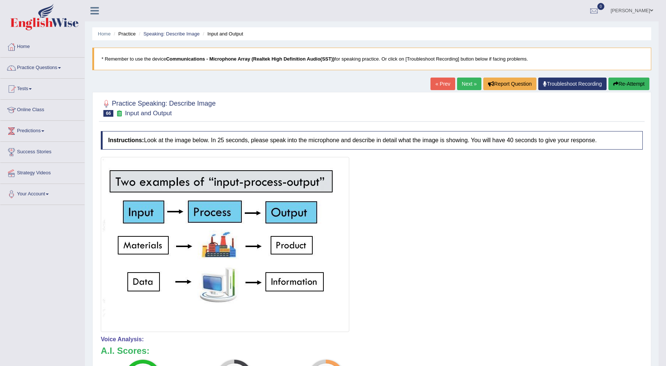
click at [466, 82] on link "Next »" at bounding box center [469, 83] width 24 height 13
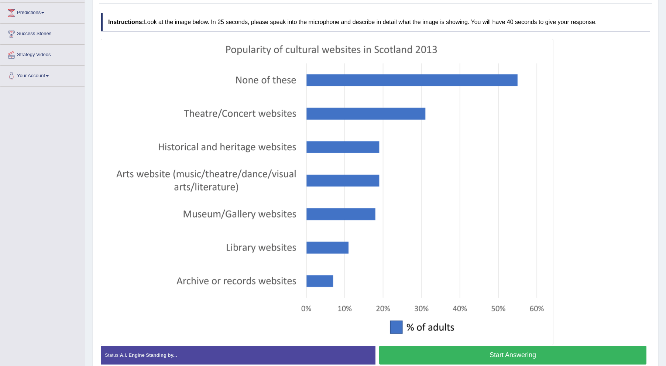
scroll to position [138, 0]
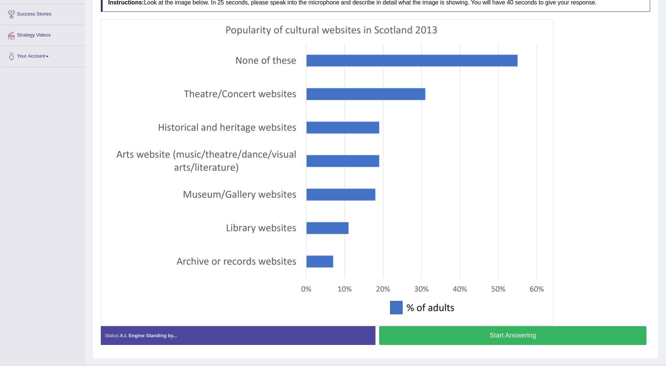
click at [516, 334] on button "Start Answering" at bounding box center [512, 335] width 267 height 19
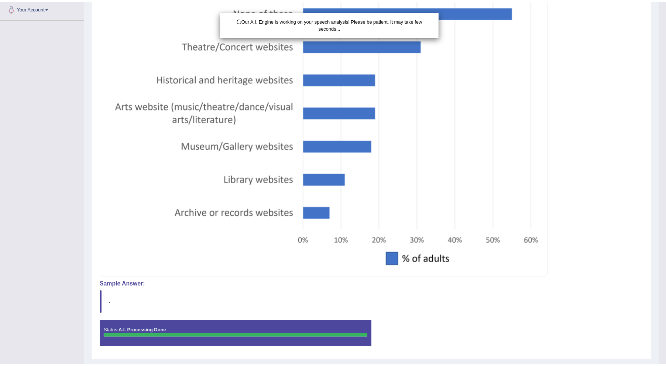
scroll to position [204, 0]
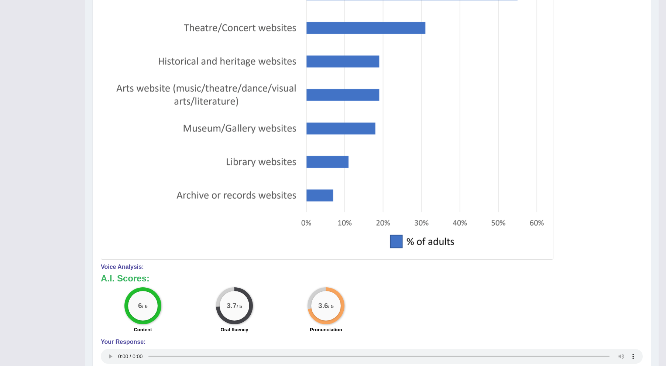
scroll to position [0, 0]
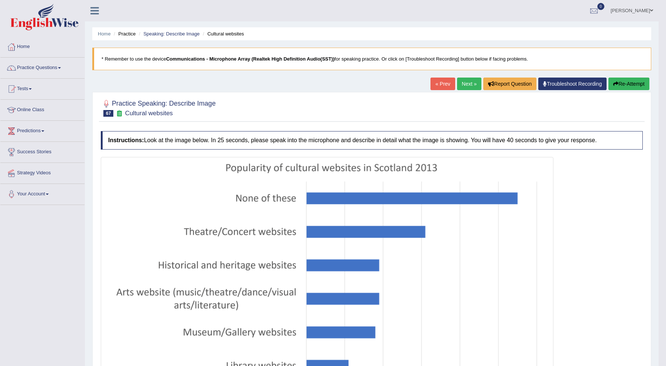
click at [463, 86] on link "Next »" at bounding box center [469, 83] width 24 height 13
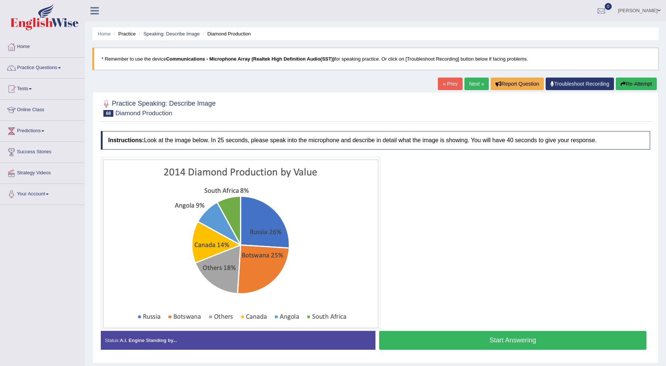
click at [569, 341] on button "Start Answering" at bounding box center [512, 340] width 267 height 19
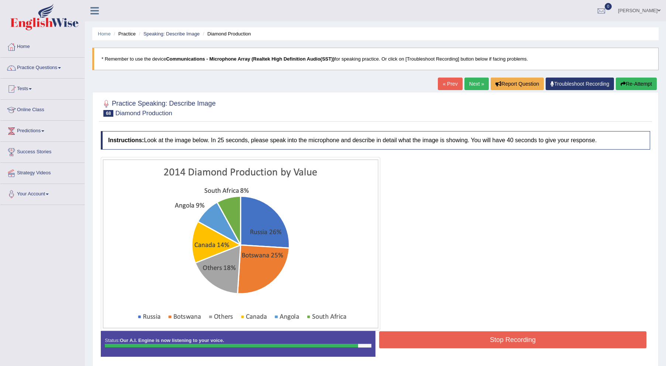
click at [499, 338] on button "Stop Recording" at bounding box center [512, 339] width 267 height 17
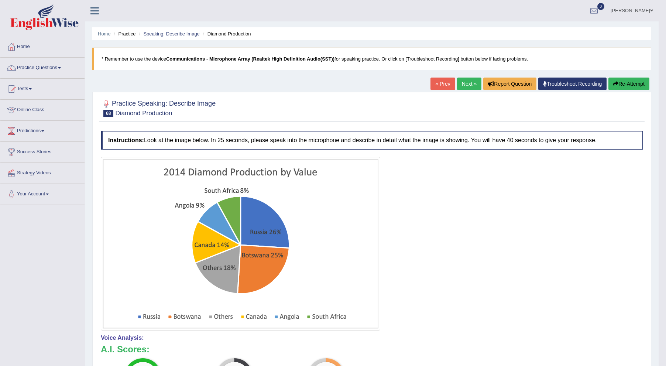
click at [460, 80] on link "Next »" at bounding box center [469, 83] width 24 height 13
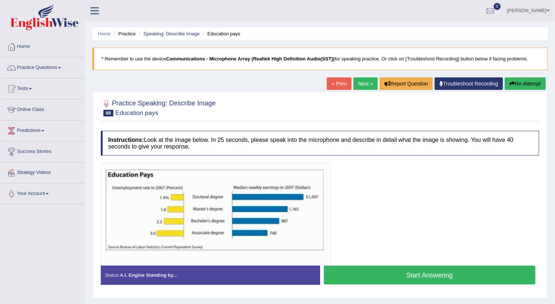
click at [392, 272] on button "Start Answering" at bounding box center [430, 275] width 212 height 19
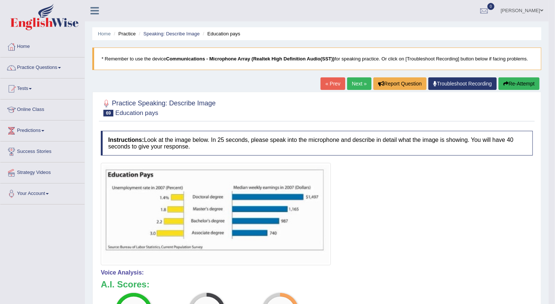
click at [358, 83] on link "Next »" at bounding box center [359, 83] width 24 height 13
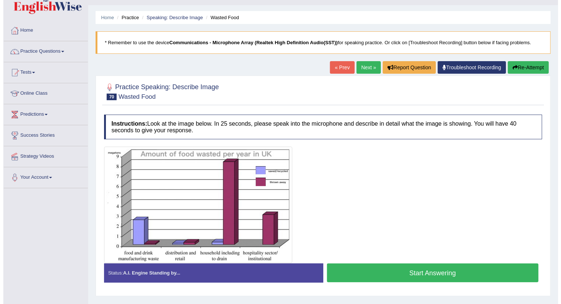
scroll to position [32, 0]
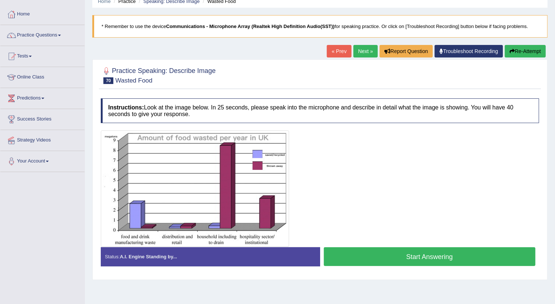
click at [443, 253] on button "Start Answering" at bounding box center [430, 257] width 212 height 19
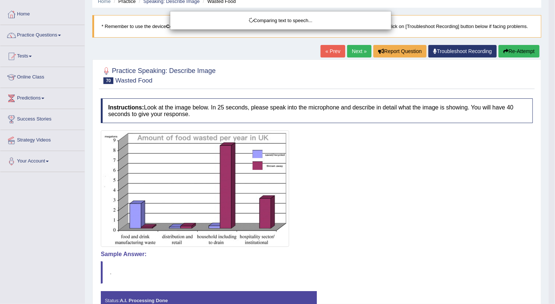
click at [554, 272] on html "Toggle navigation Home Practice Questions Speaking Practice Read Aloud Repeat S…" at bounding box center [277, 120] width 555 height 304
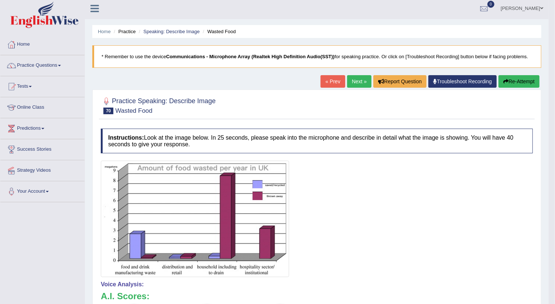
scroll to position [0, 0]
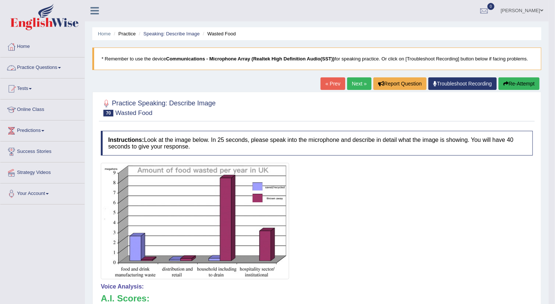
click at [61, 65] on link "Practice Questions" at bounding box center [42, 67] width 84 height 18
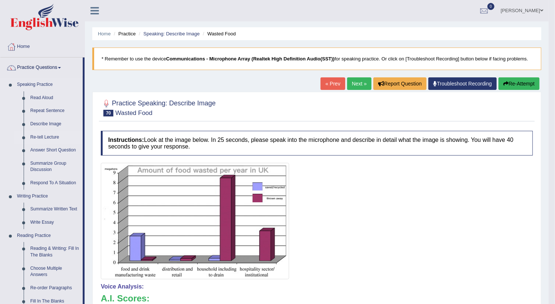
click at [52, 136] on link "Re-tell Lecture" at bounding box center [55, 137] width 56 height 13
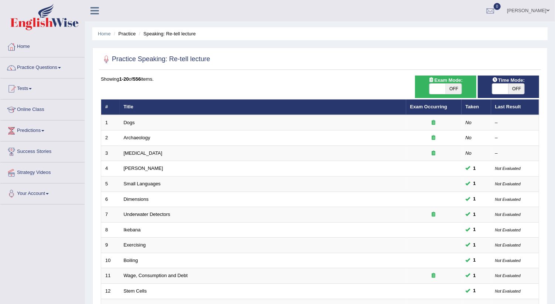
click at [554, 251] on div "Home Practice Speaking: Re-tell lecture Practice Speaking: Re-tell lecture Time…" at bounding box center [320, 235] width 470 height 470
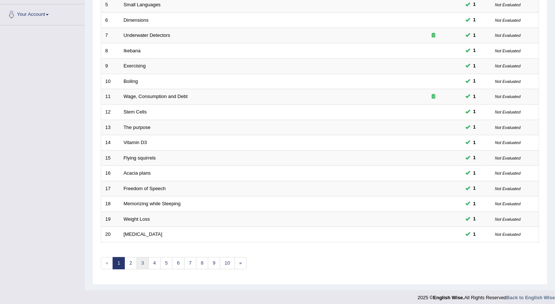
click at [139, 259] on link "3" at bounding box center [143, 264] width 12 height 12
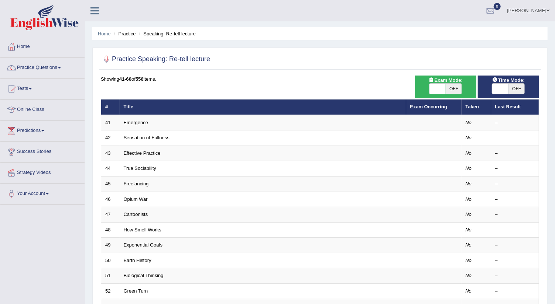
scroll to position [179, 0]
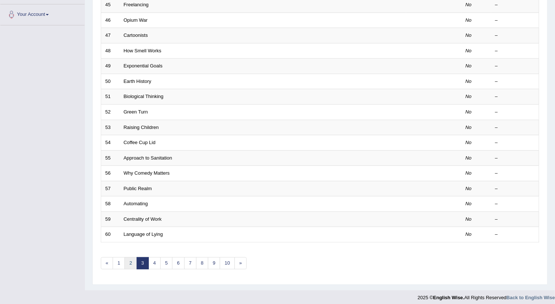
click at [128, 259] on link "2" at bounding box center [130, 264] width 12 height 12
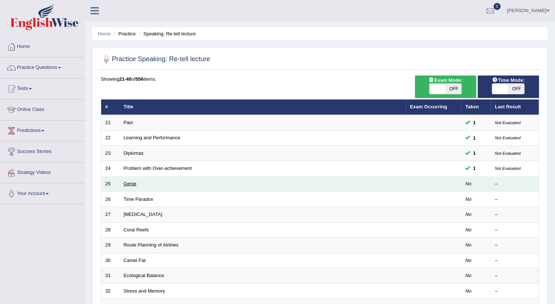
click at [130, 183] on link "Genie" at bounding box center [130, 184] width 13 height 6
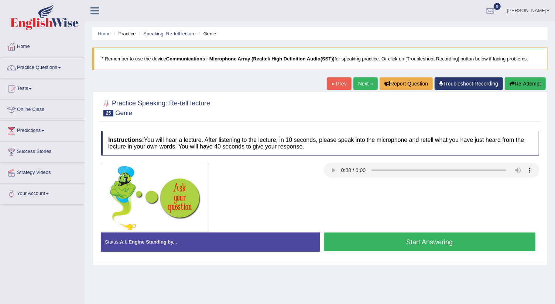
click at [130, 183] on img at bounding box center [155, 197] width 108 height 69
click at [371, 241] on button "Start Answering" at bounding box center [430, 242] width 212 height 19
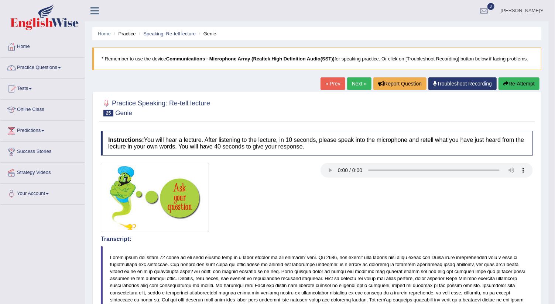
click at [353, 82] on link "Next »" at bounding box center [359, 83] width 24 height 13
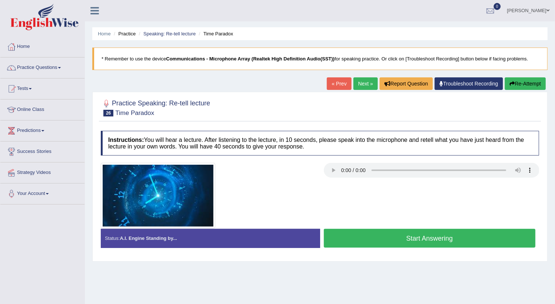
click at [363, 237] on button "Start Answering" at bounding box center [430, 238] width 212 height 19
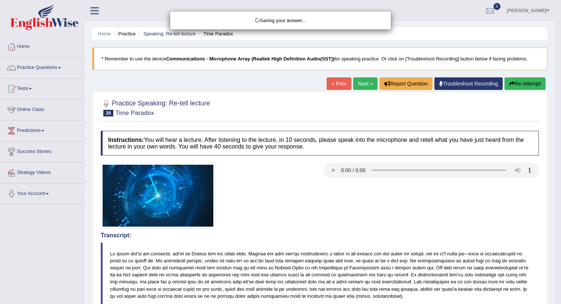
click at [554, 264] on div "Saving your answer..." at bounding box center [280, 152] width 561 height 304
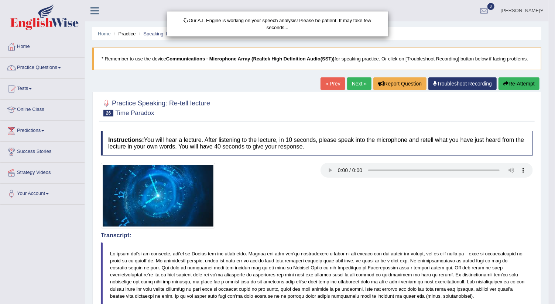
click at [554, 271] on html "Toggle navigation Home Practice Questions Speaking Practice Read Aloud Repeat S…" at bounding box center [277, 152] width 555 height 304
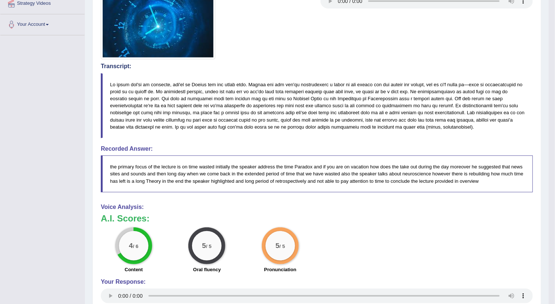
scroll to position [0, 0]
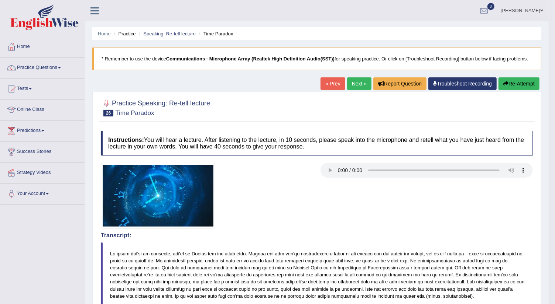
click at [355, 84] on link "Next »" at bounding box center [359, 83] width 24 height 13
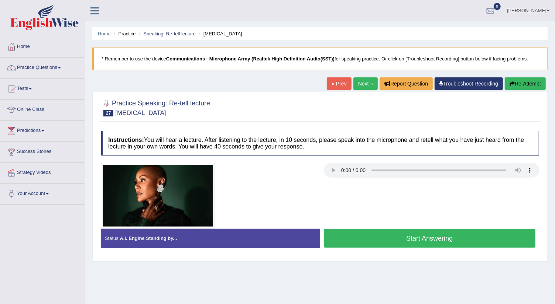
click at [354, 235] on button "Start Answering" at bounding box center [430, 238] width 212 height 19
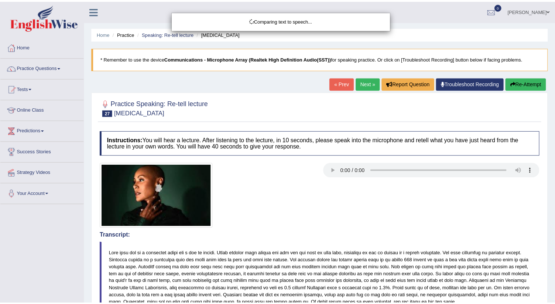
scroll to position [176, 0]
